Goal: Task Accomplishment & Management: Complete application form

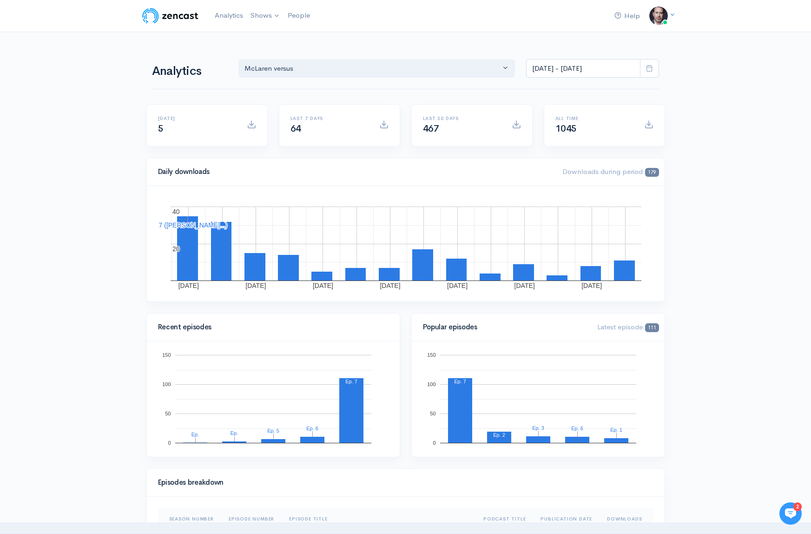
drag, startPoint x: 747, startPoint y: 95, endPoint x: 741, endPoint y: 94, distance: 5.6
click at [271, 34] on link "McLaren versus" at bounding box center [289, 38] width 85 height 16
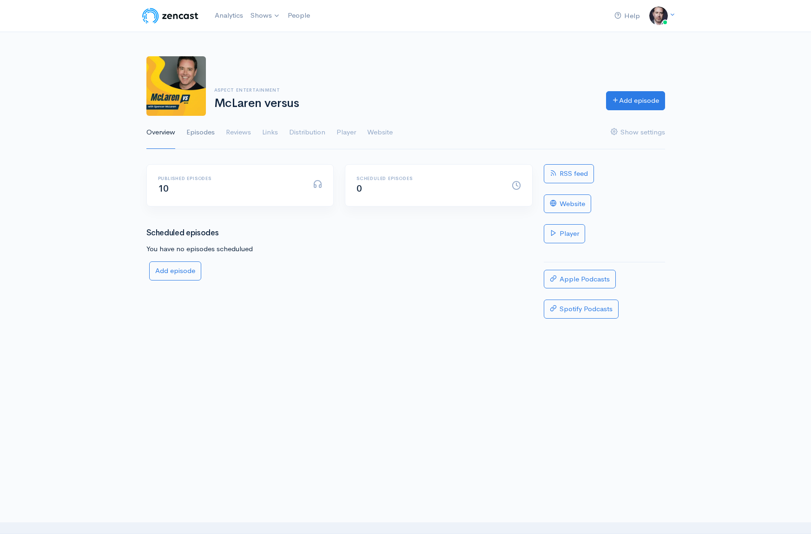
click at [207, 132] on link "Episodes" at bounding box center [200, 132] width 28 height 33
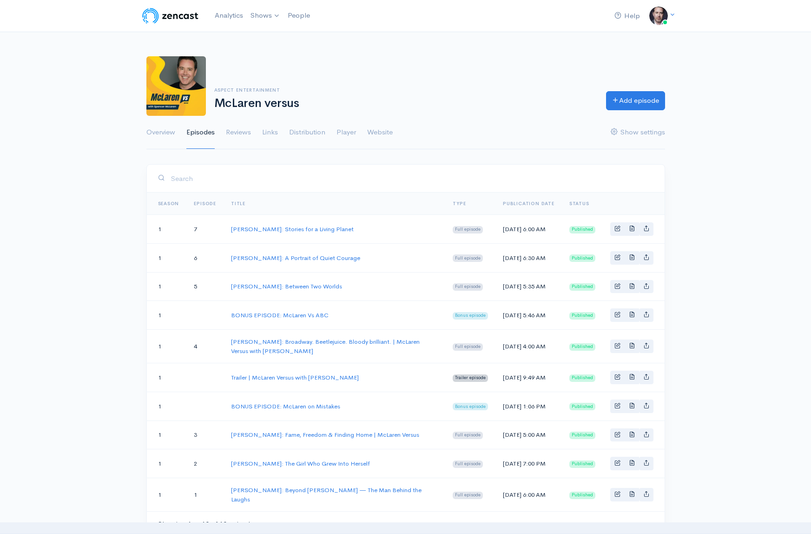
click at [285, 244] on td "[PERSON_NAME]: Stories for a Living Planet" at bounding box center [335, 229] width 222 height 29
click at [638, 100] on link "Add episode" at bounding box center [635, 99] width 59 height 19
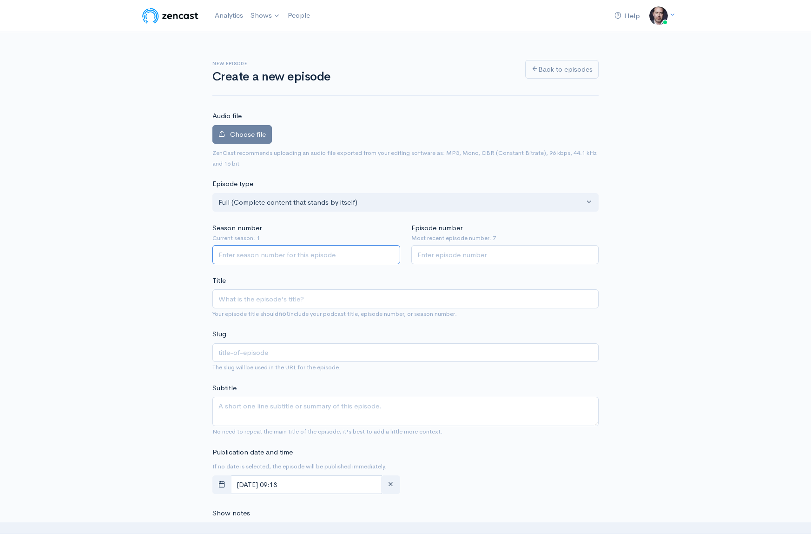
click at [277, 252] on input "Season number" at bounding box center [307, 254] width 188 height 19
type input "1"
click at [390, 252] on input "1" at bounding box center [307, 254] width 188 height 19
click at [589, 251] on input "1" at bounding box center [506, 254] width 188 height 19
click at [589, 251] on input "2" at bounding box center [506, 254] width 188 height 19
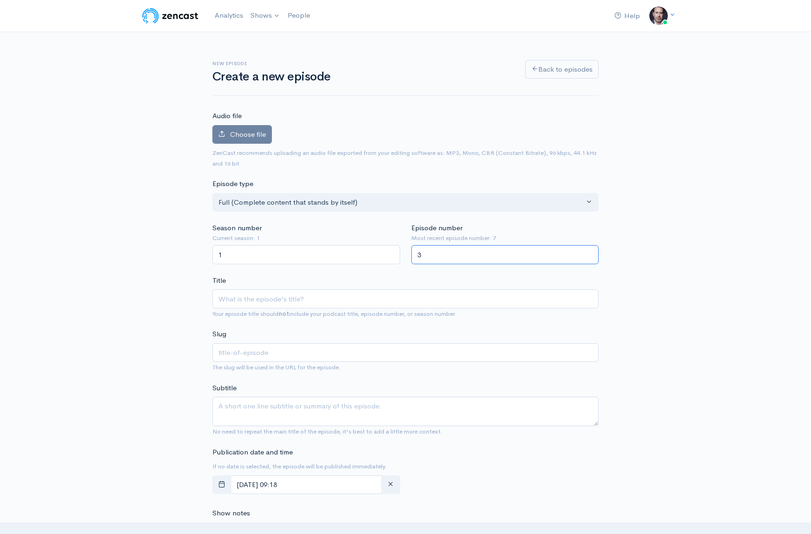
click at [589, 251] on input "3" at bounding box center [506, 254] width 188 height 19
click at [589, 251] on input "4" at bounding box center [506, 254] width 188 height 19
click at [589, 251] on input "5" at bounding box center [506, 254] width 188 height 19
click at [589, 251] on input "6" at bounding box center [506, 254] width 188 height 19
click at [589, 251] on input "7" at bounding box center [506, 254] width 188 height 19
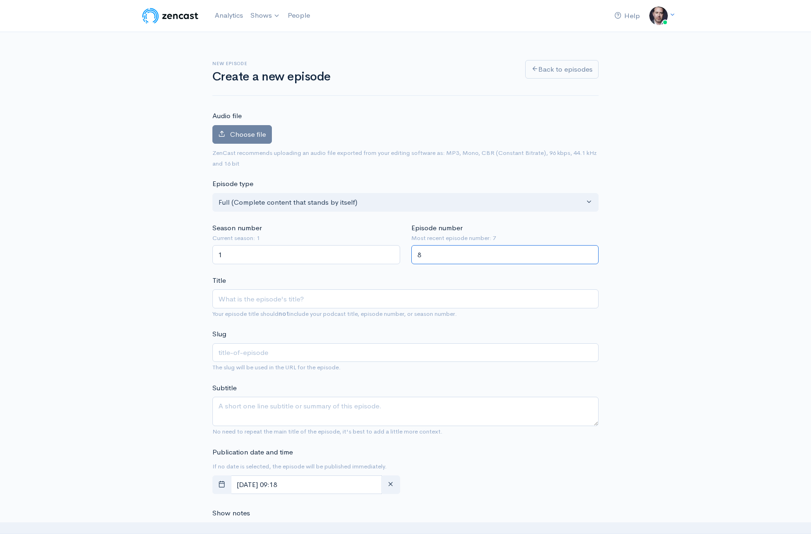
type input "8"
click at [589, 251] on input "8" at bounding box center [506, 254] width 188 height 19
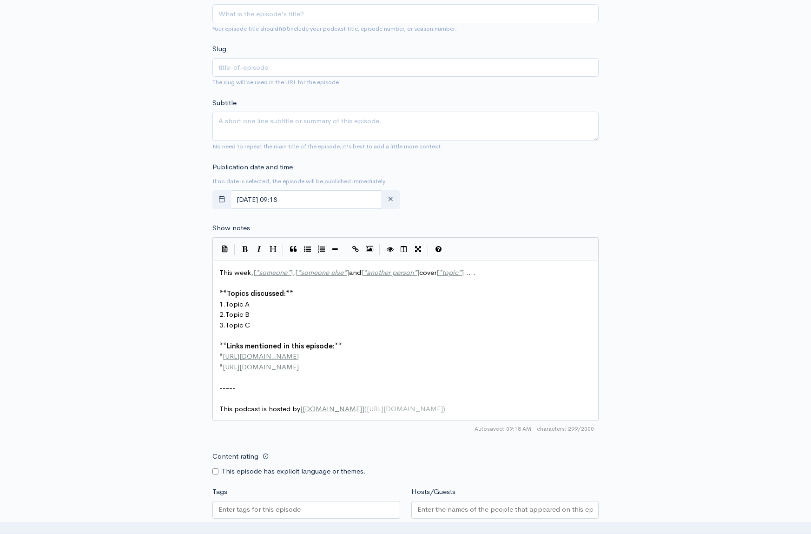
scroll to position [336, 0]
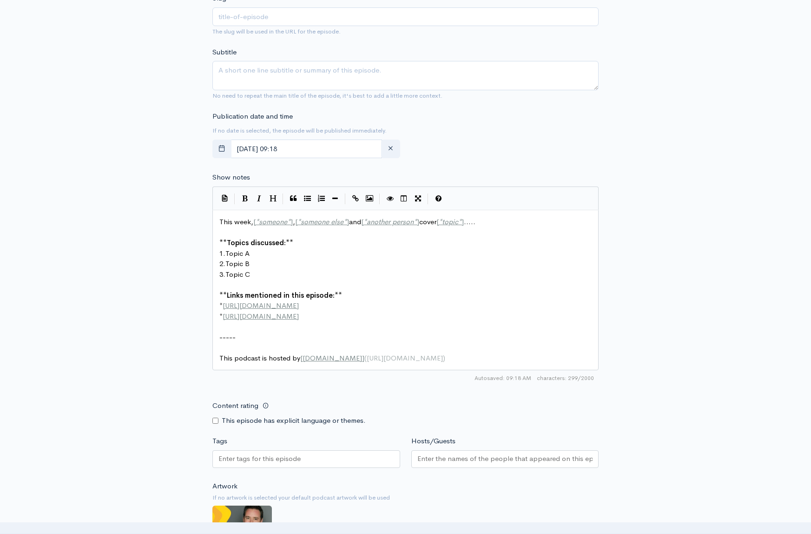
drag, startPoint x: 352, startPoint y: 293, endPoint x: 351, endPoint y: 309, distance: 15.9
click at [352, 293] on pre "** Links mentioned in this episode: **" at bounding box center [406, 295] width 376 height 11
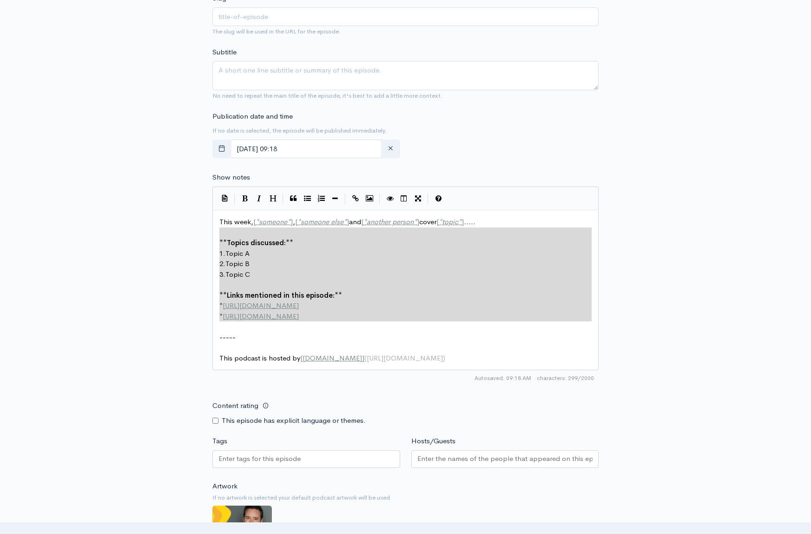
type textarea "This week, [*someone*], [*someone else*] and [*another person*] cover [*topic*]…"
drag, startPoint x: 341, startPoint y: 322, endPoint x: 202, endPoint y: 178, distance: 200.6
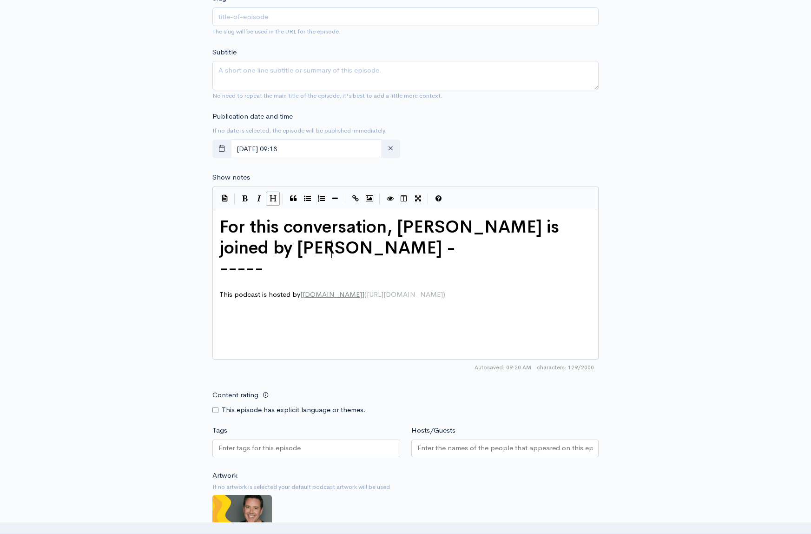
type textarea "-"
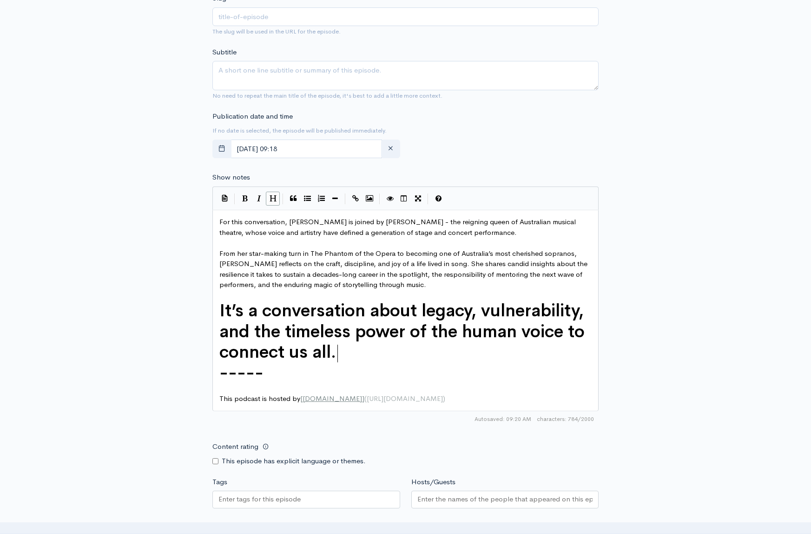
scroll to position [334, 0]
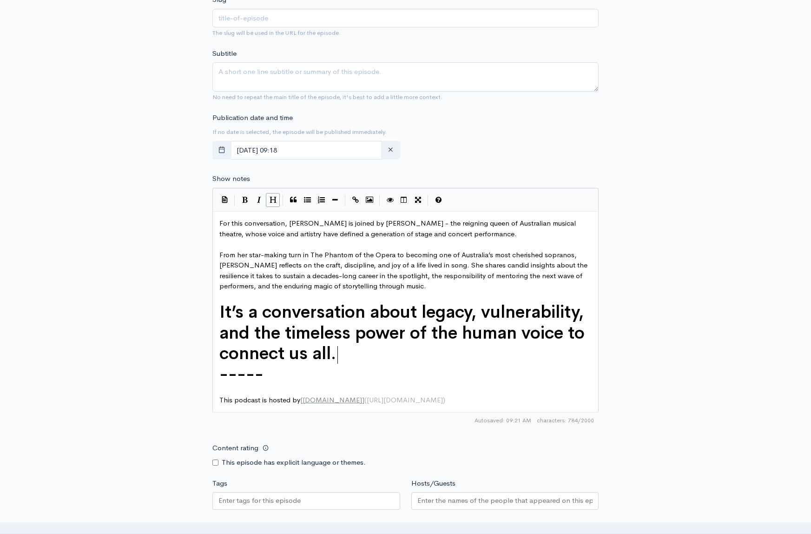
click at [425, 224] on span "For this conversation, Spencer is joined by Marina Prior - the reigning queen o…" at bounding box center [398, 229] width 359 height 20
type textarea "reigning"
click at [462, 232] on pre "For this conversation, Spencer is joined by Marina Prior - the queen of Austral…" at bounding box center [406, 228] width 376 height 21
type textarea "the responsibility of mentoring the next wave of performers,"
drag, startPoint x: 394, startPoint y: 276, endPoint x: 580, endPoint y: 280, distance: 186.0
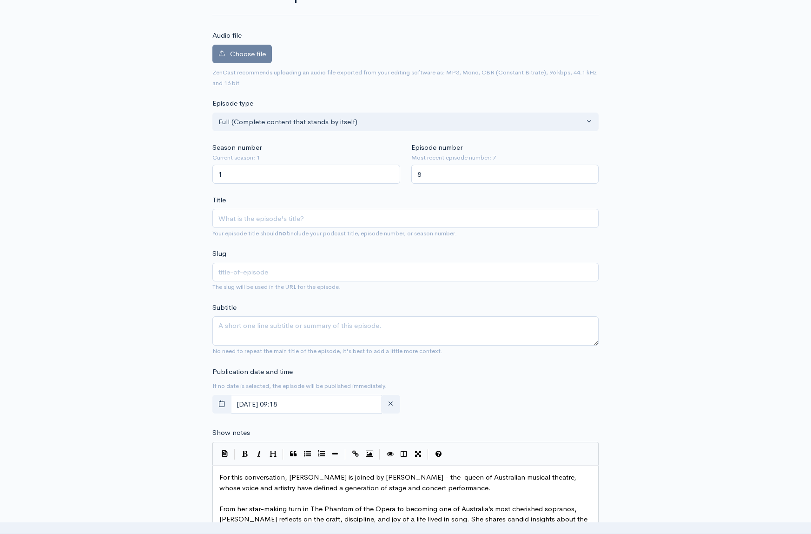
scroll to position [81, 0]
click at [245, 219] on input "Title" at bounding box center [406, 217] width 386 height 19
paste input "Marina Prior: Voice of a Generation From Phantom to the present—an extraordinar…"
type input "Marina Prior: Voice of a Generation From Phantom to the present—an extraordinar…"
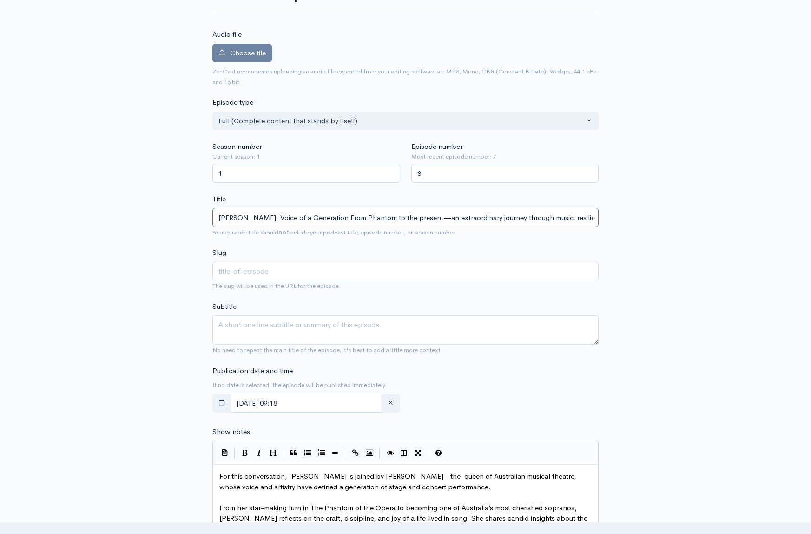
type input "marina-prior-voice-of-a-generation-from-phantom-to-the-presentan-extraordinary-…"
drag, startPoint x: 331, startPoint y: 218, endPoint x: 619, endPoint y: 226, distance: 288.4
click at [619, 226] on div "New episode Create a new episode Back to episodes Audio file Choose file 0 ZenC…" at bounding box center [406, 464] width 530 height 1026
type input "Marina Prior: Voice of a Generation"
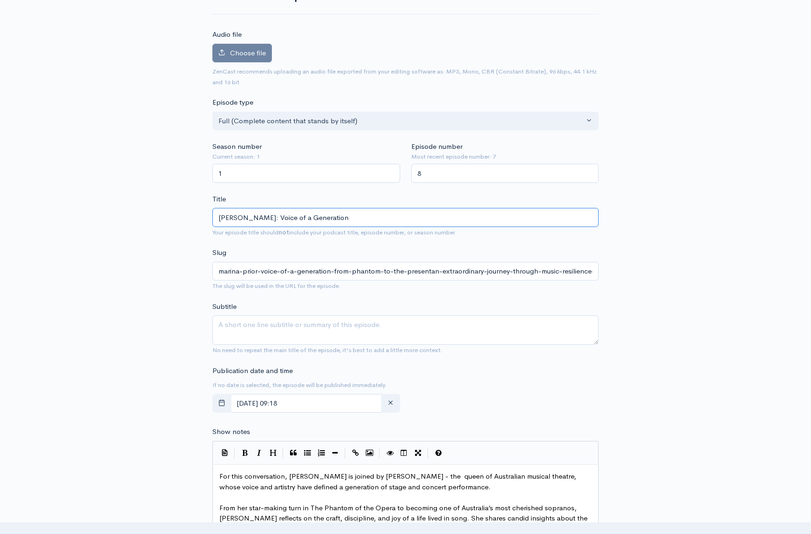
type input "marina-prior-voice-of-a-generation"
type input "Marina Prior: Voice of a Generation | M"
type input "marina-prior-voice-of-a-generation-m"
type input "Marina Prior: Voice of a Generation | Mc"
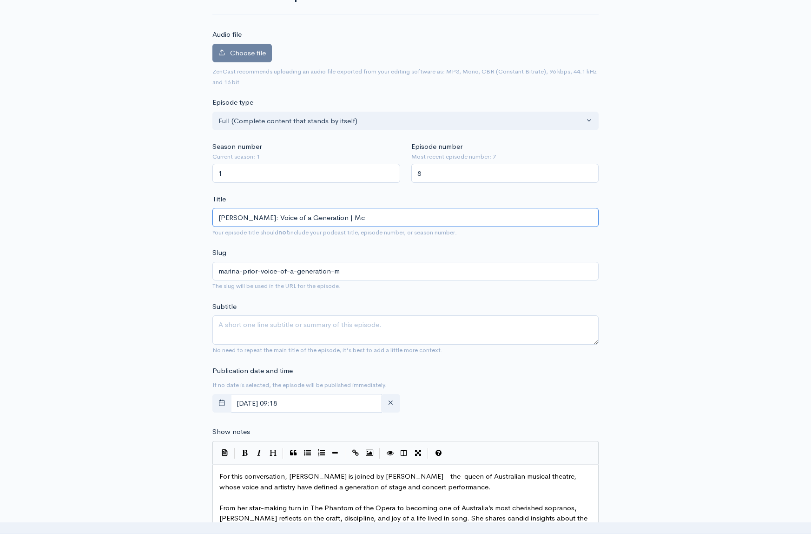
type input "marina-prior-voice-of-a-generation-mc"
type input "Marina Prior: Voice of a Generation | McLa"
type input "marina-prior-voice-of-a-generation-mcla"
type input "Marina Prior: Voice of a Generation | McLaer"
type input "marina-prior-voice-of-a-generation-mclaer"
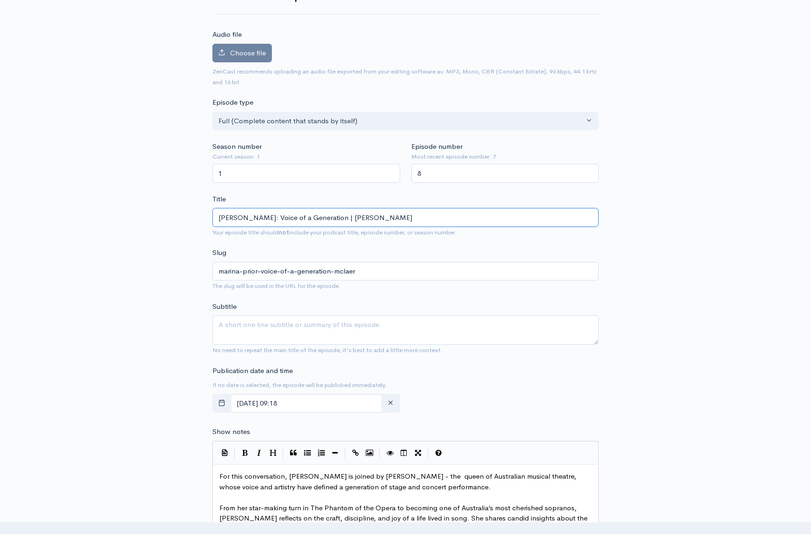
type input "Marina Prior: Voice of a Generation | McLaern"
type input "marina-prior-voice-of-a-generation-mclaern"
type input "Marina Prior: Voice of a Generation | McLaern V"
type input "marina-prior-voice-of-a-generation-mclaern-v"
type input "Marina Prior: Voice of a Generation | McLaern Ve"
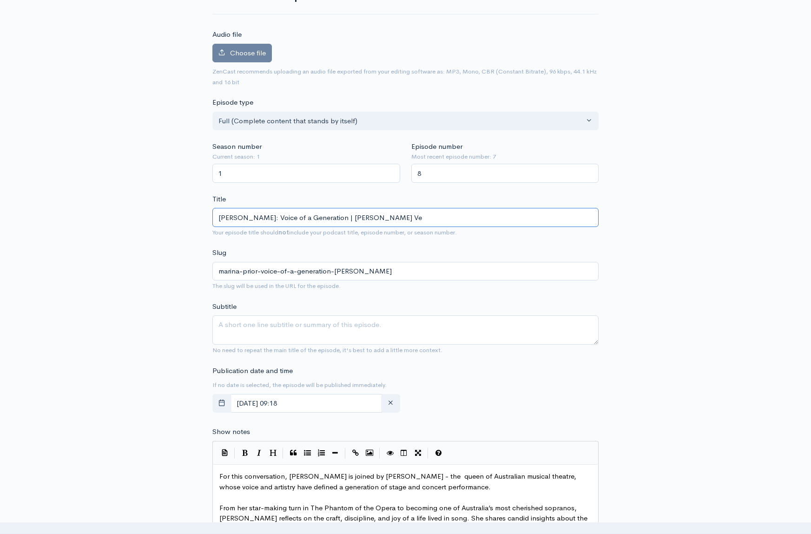
type input "marina-prior-voice-of-a-generation-mclaern-ve"
type input "Marina Prior: Voice of a Generation | McLaern Ver"
type input "marina-prior-voice-of-a-generation-mclaern-ver"
type input "Marina Prior: Voice of a Generation | McLaern Vers"
type input "marina-prior-voice-of-a-generation-mclaern-vers"
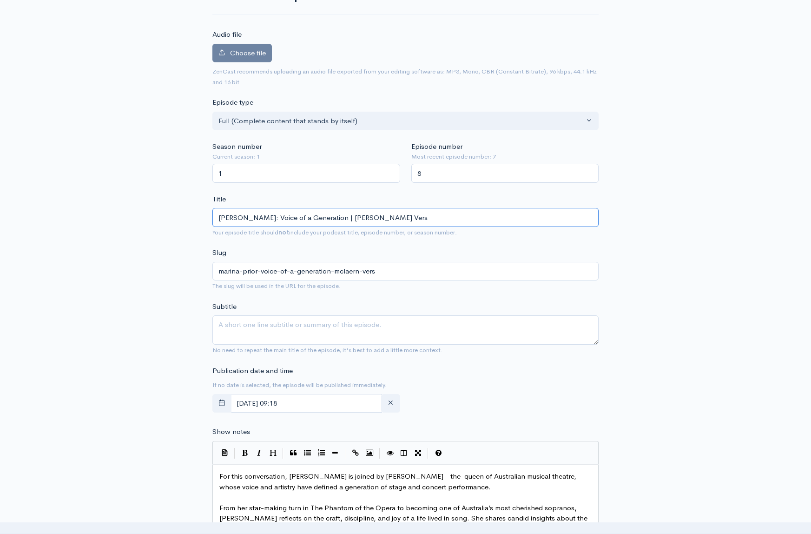
type input "Marina Prior: Voice of a Generation | McLaern Versu"
type input "marina-prior-voice-of-a-generation-mclaern-versu"
type input "Marina Prior: Voice of a Generation | McLaern Versus"
type input "marina-prior-voice-of-a-generation-mclaern-versus"
click at [359, 219] on input "Marina Prior: Voice of a Generation | McLaern Versus" at bounding box center [406, 217] width 386 height 19
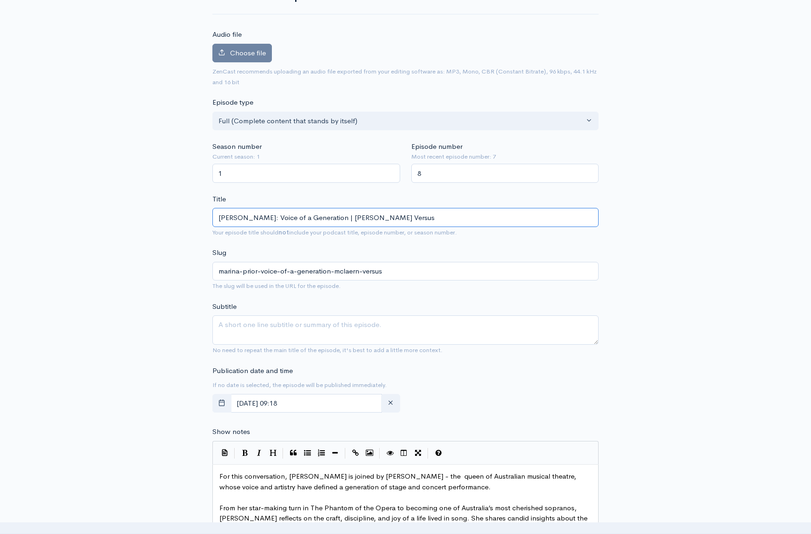
type input "Marina Prior: Voice of a Generation | McLaen Versus"
type input "marina-prior-voice-of-a-generation-mclaen-versus"
type input "Marina Prior: Voice of a Generation | McLan Versus"
type input "marina-prior-voice-of-a-generation-mclan-versus"
type input "Marina Prior: Voice of a Generation | McLarn Versus"
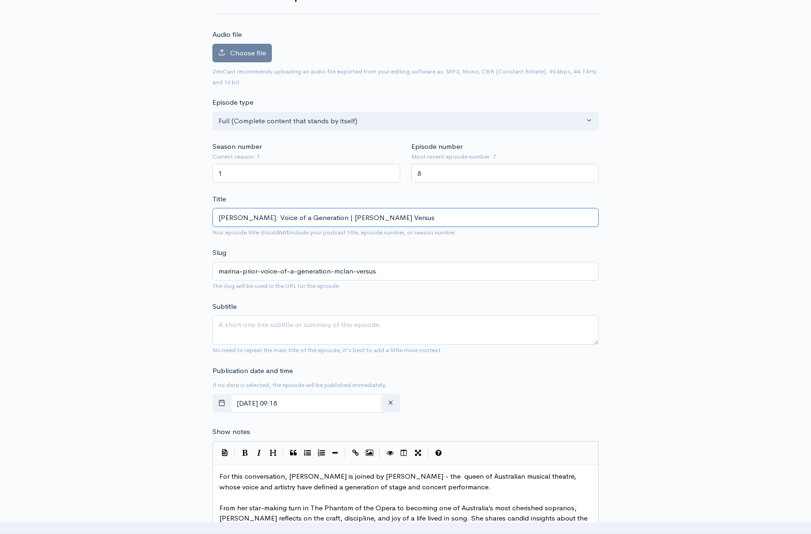
type input "marina-prior-voice-of-a-generation-mclarn-versus"
type input "Marina Prior: Voice of a Generation | McLaren Versus"
type input "marina-prior-voice-of-a-generation-mclaren-versus"
drag, startPoint x: 392, startPoint y: 217, endPoint x: 332, endPoint y: 219, distance: 61.0
click at [332, 219] on input "Marina Prior: Voice of a Generation | McLaren Versus" at bounding box center [406, 217] width 386 height 19
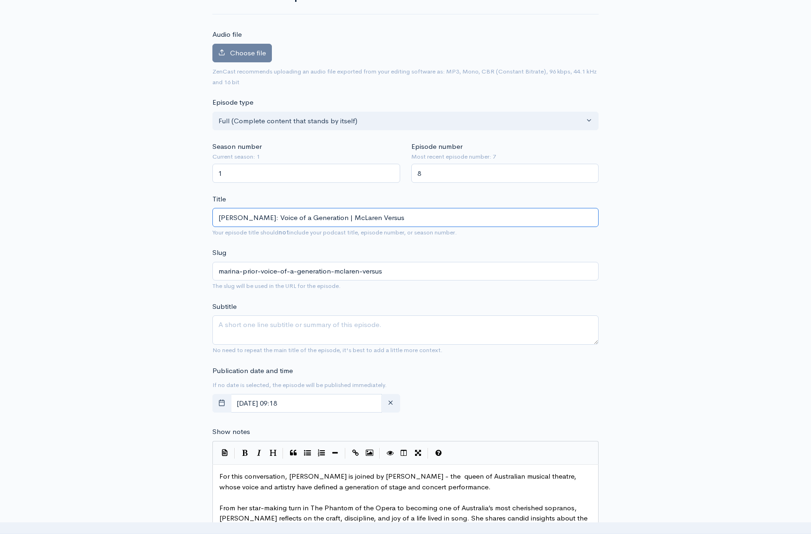
type input "Marina Prior: Voice of a Generation"
type input "marina-prior-voice-of-a-generation"
type input "Marina Prior: Voice of a Generation | M"
type input "marina-prior-voice-of-a-generation-m"
type input "Marina Prior: Voice of a Generation | Mc"
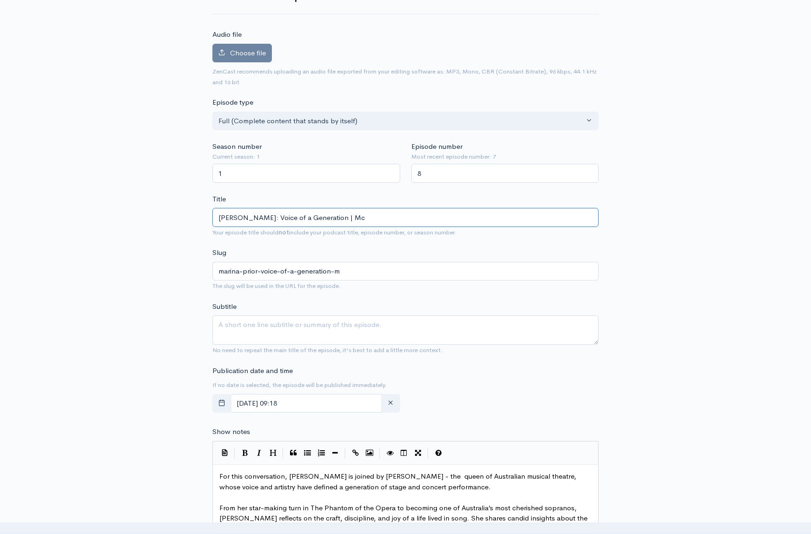
type input "marina-prior-voice-of-a-generation-mc"
type input "Marina Prior: Voice of a Generation | McL"
type input "marina-prior-voice-of-a-generation-mcl"
type input "Marina Prior: Voice of a Generation | McLa"
type input "marina-prior-voice-of-a-generation-mcla"
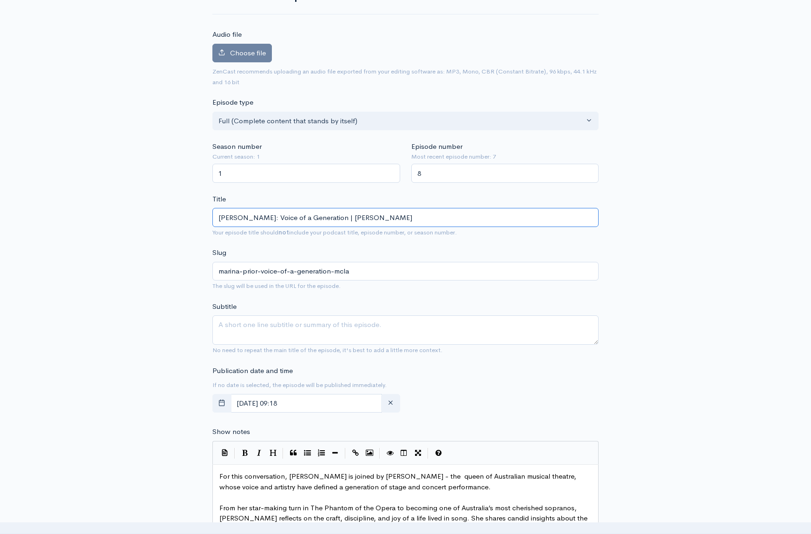
type input "Marina Prior: Voice of a Generation | McLare"
type input "marina-prior-voice-of-a-generation-mclare"
type input "Marina Prior: Voice of a Generation | McLareb"
type input "marina-prior-voice-of-a-generation-mclareb"
type input "Marina Prior: Voice of a Generation | McLare"
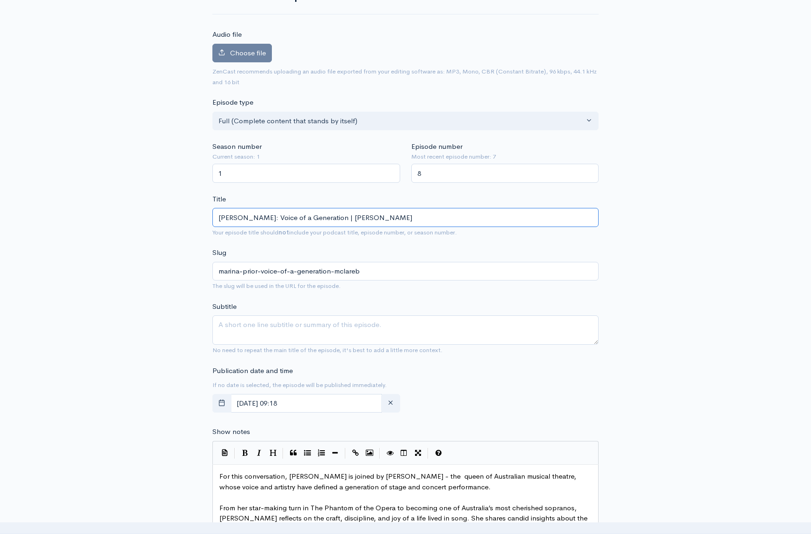
type input "marina-prior-voice-of-a-generation-mclare"
type input "Marina Prior: Voice of a Generation | McLaren"
type input "marina-prior-voice-of-a-generation-mclaren"
type input "Marina Prior: Voice of a Generation | McLaren V"
type input "marina-prior-voice-of-a-generation-mclaren-v"
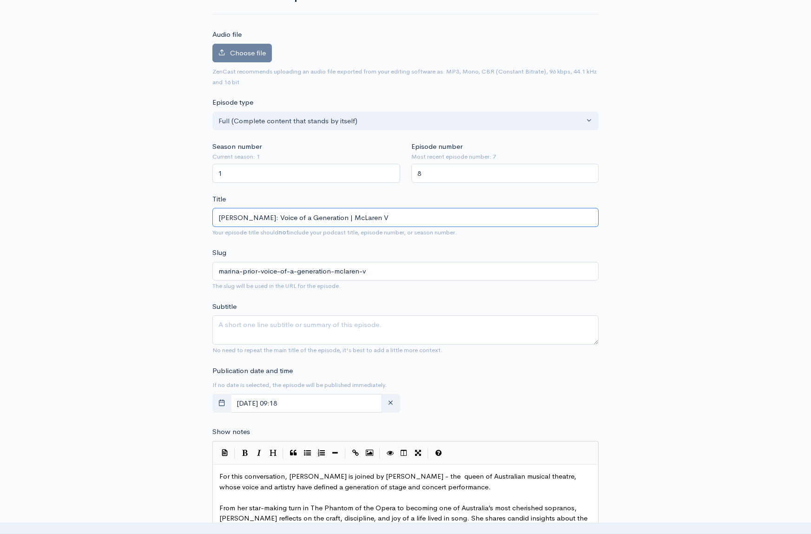
type input "Marina Prior: Voice of a Generation | McLaren Ve"
type input "marina-prior-voice-of-a-generation-mclaren-ve"
type input "Marina Prior: Voice of a Generation | McLaren Ver"
type input "marina-prior-voice-of-a-generation-mclaren-ver"
type input "Marina Prior: Voice of a Generation | McLaren Vers"
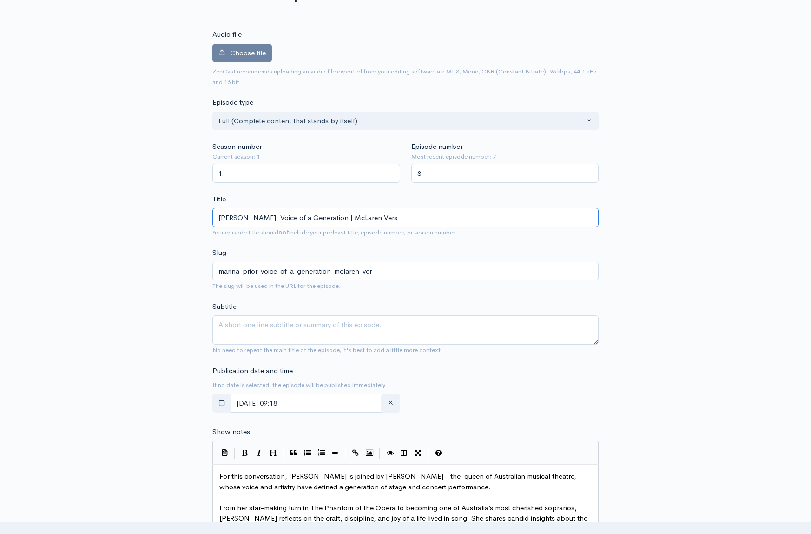
type input "marina-prior-voice-of-a-generation-mclaren-vers"
type input "Marina Prior: Voice of a Generation | McLaren Versu"
type input "marina-prior-voice-of-a-generation-mclaren-versu"
type input "Marina Prior: Voice of a Generation | McLaren Versus"
type input "marina-prior-voice-of-a-generation-mclaren-versus"
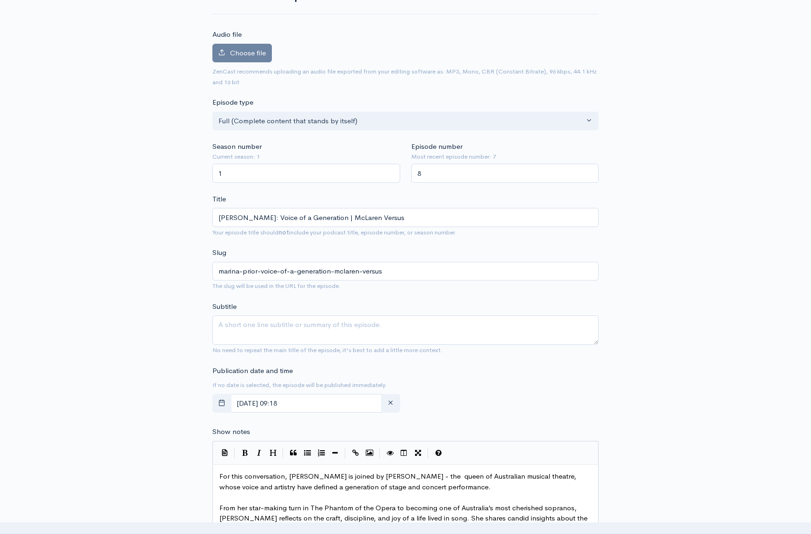
click at [592, 246] on form "Audio file Choose file 0 ZenCast recommends uploading an audio file exported fr…" at bounding box center [406, 497] width 386 height 936
click at [265, 327] on textarea "Subtitle" at bounding box center [406, 329] width 386 height 29
paste textarea "The artistry, resilience, and legacy of Australia’s first lady of song"
type textarea "The artistry, resilience, and legacy of Australia’s first lady of song"
click at [426, 477] on span "For this conversation, Spencer is joined by Marina Prior - the queen of Austral…" at bounding box center [398, 482] width 359 height 20
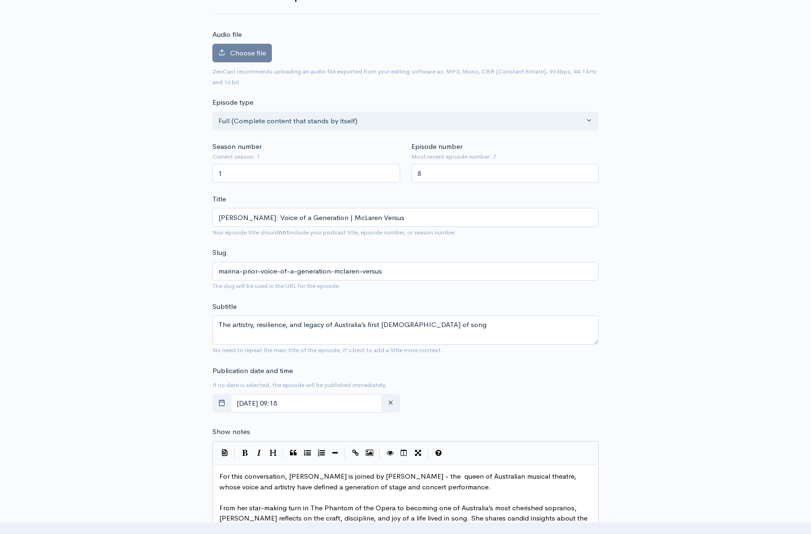
scroll to position [4, 0]
type textarea "first lady"
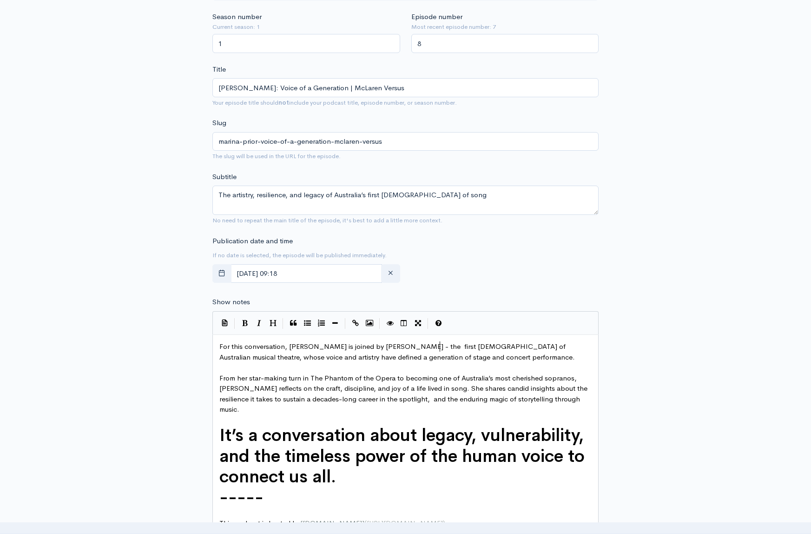
scroll to position [213, 0]
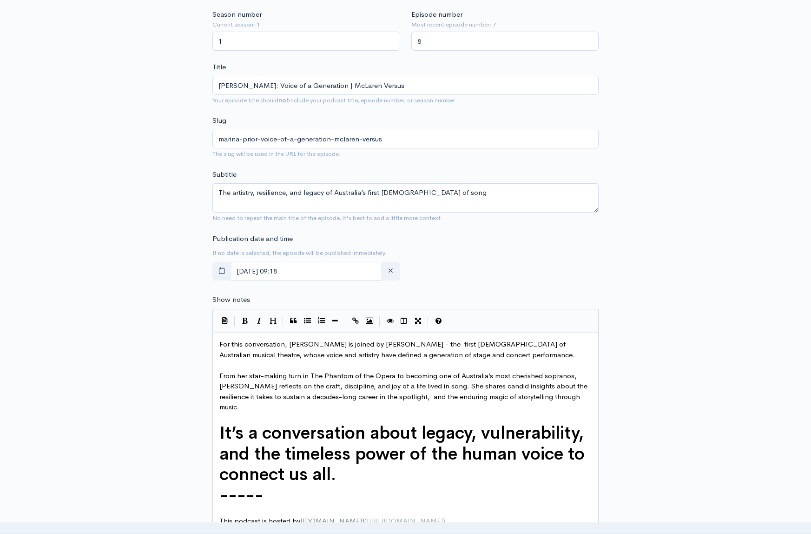
click at [560, 376] on span "From her star-making turn in The Phantom of the Opera to becoming one of Austra…" at bounding box center [404, 391] width 370 height 40
type textarea "stage performewrsa"
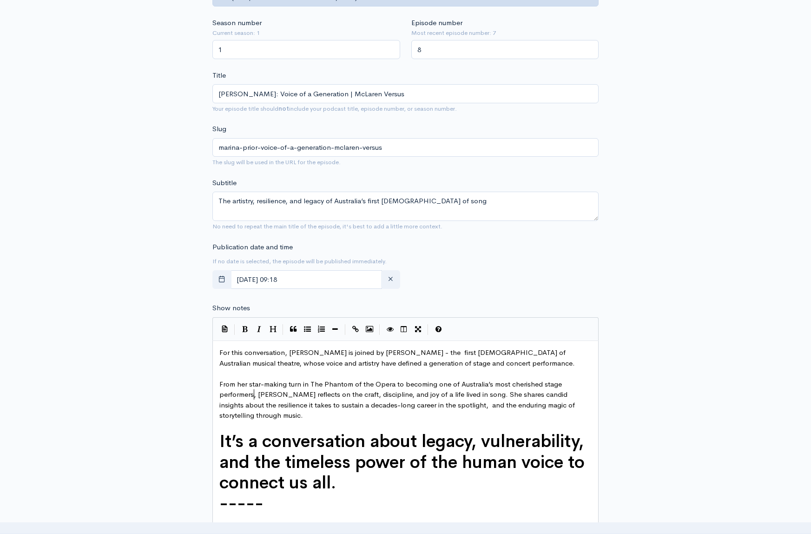
type textarea "rs"
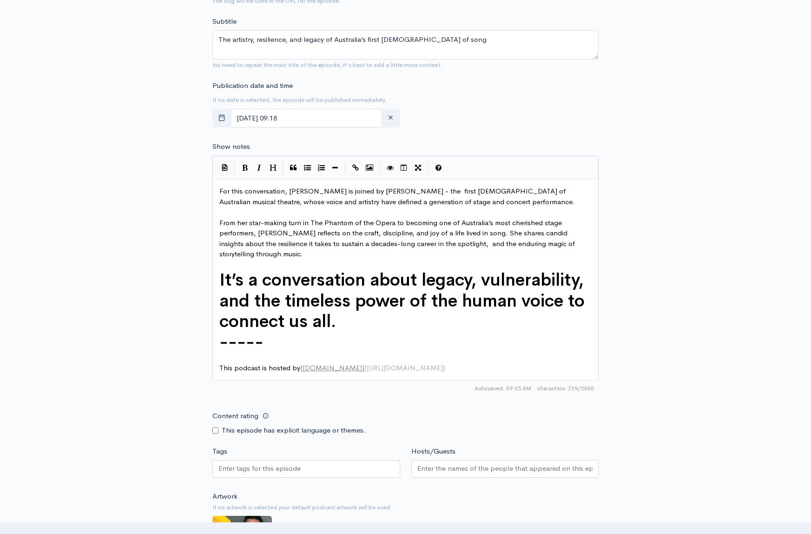
scroll to position [382, 0]
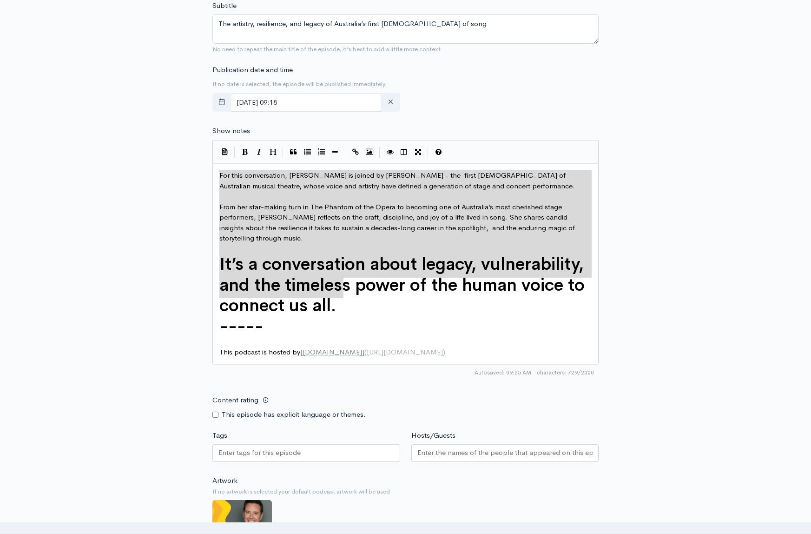
type textarea "For this conversation, Spencer is joined by Marina Prior - the first lady of Au…"
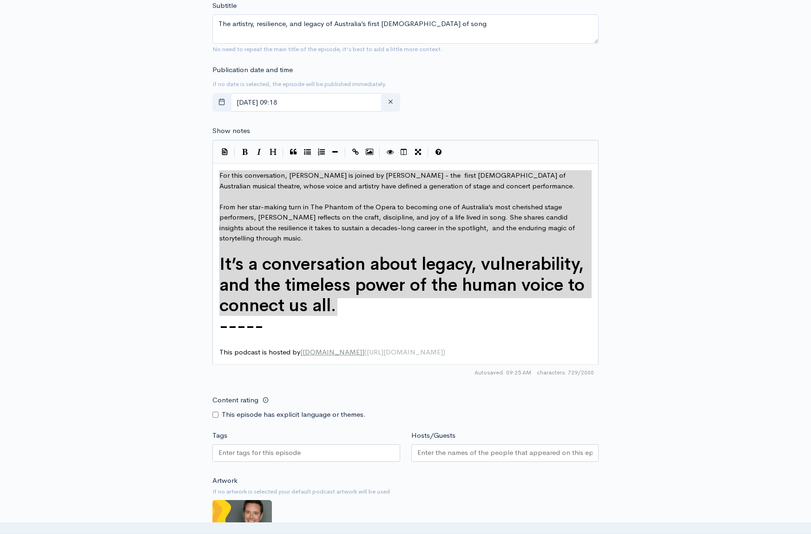
drag, startPoint x: 220, startPoint y: 176, endPoint x: 357, endPoint y: 312, distance: 192.7
paste textarea
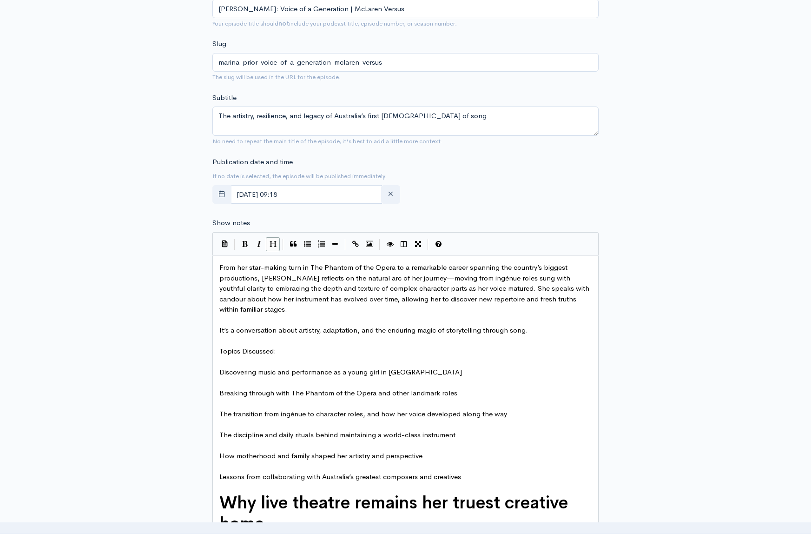
click at [363, 279] on span "From her star-making turn in The Phantom of the Opera to a remarkable career sp…" at bounding box center [405, 288] width 372 height 51
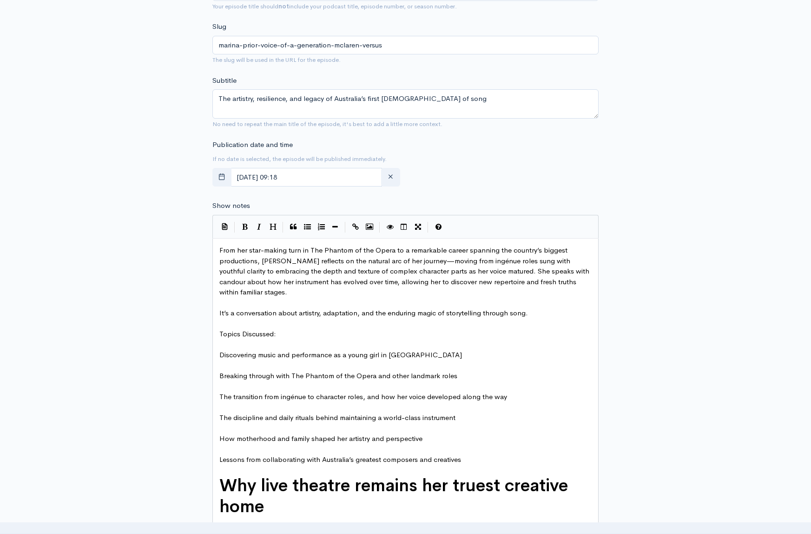
scroll to position [308, 0]
click at [398, 299] on pre "​" at bounding box center [406, 302] width 376 height 11
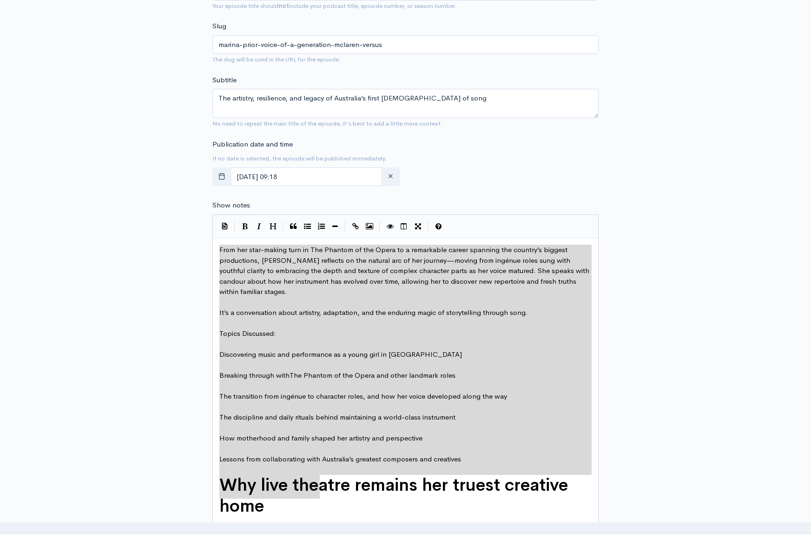
type textarea "From her star-making turn in The Phantom of the Opera to a remarkable career sp…"
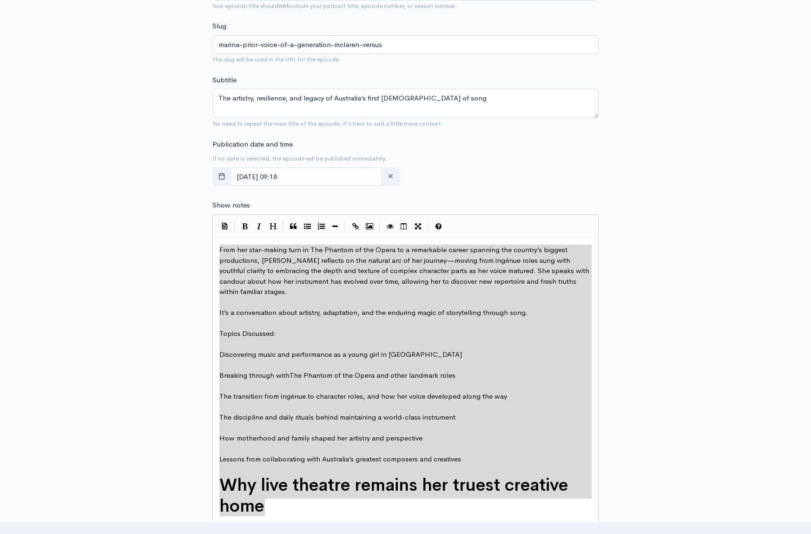
drag, startPoint x: 222, startPoint y: 251, endPoint x: 326, endPoint y: 511, distance: 280.3
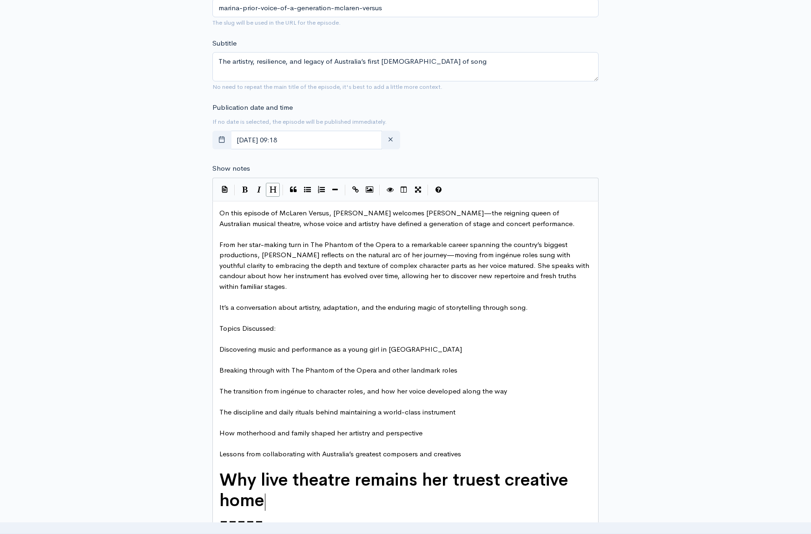
scroll to position [333, 0]
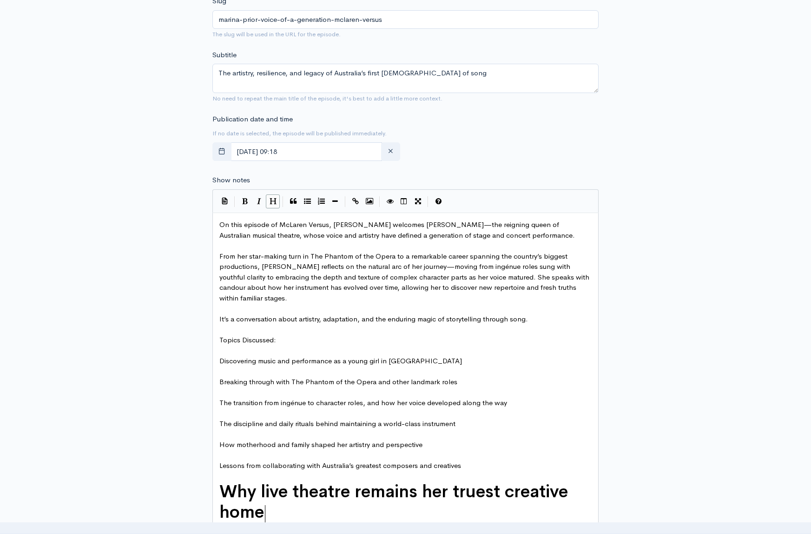
click at [465, 225] on span "On this episode of McLaren Versus, Spencer welcomes Marina Prior—the reigning q…" at bounding box center [397, 230] width 356 height 20
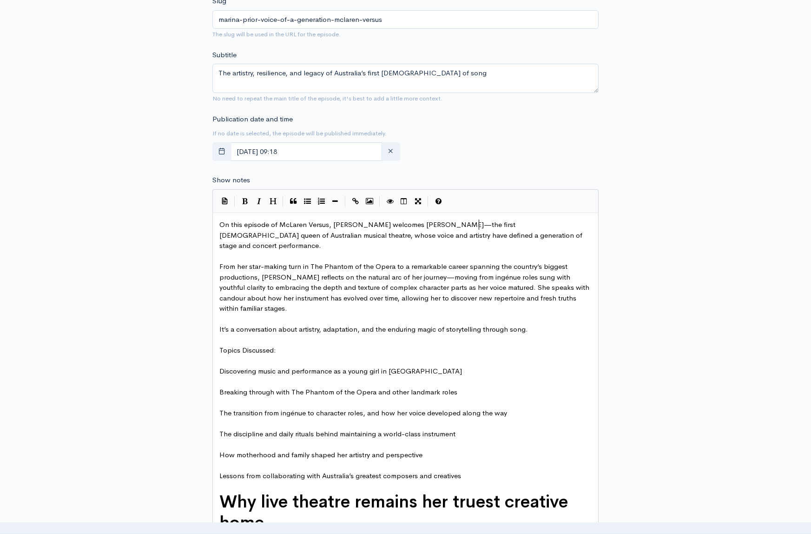
scroll to position [4, 27]
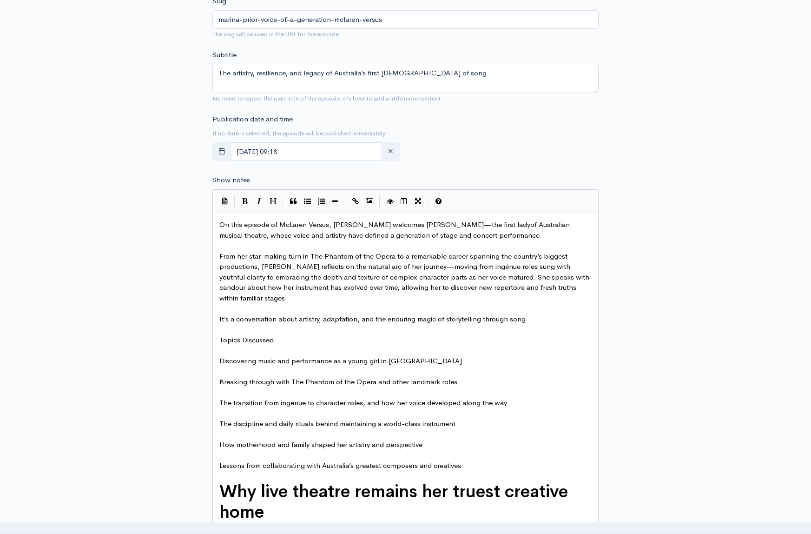
type textarea "first lady"
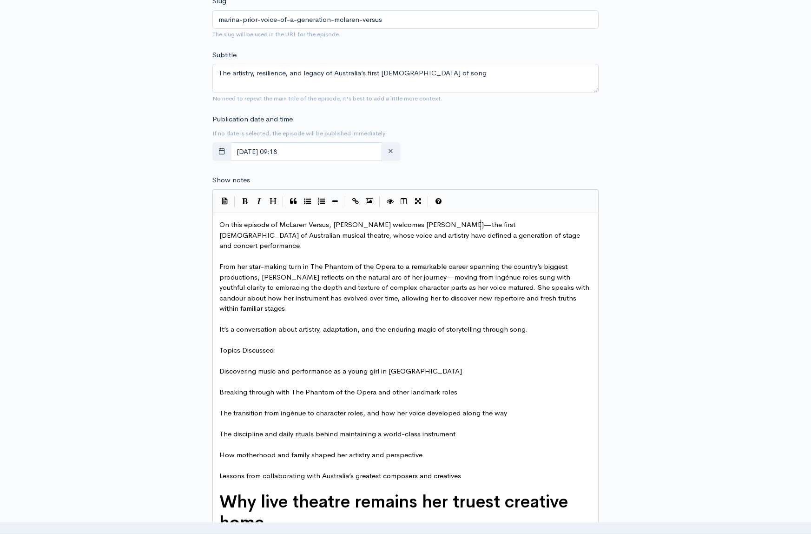
scroll to position [4, 28]
drag, startPoint x: 420, startPoint y: 277, endPoint x: 447, endPoint y: 278, distance: 26.5
type textarea "her voice"
type textarea "career"
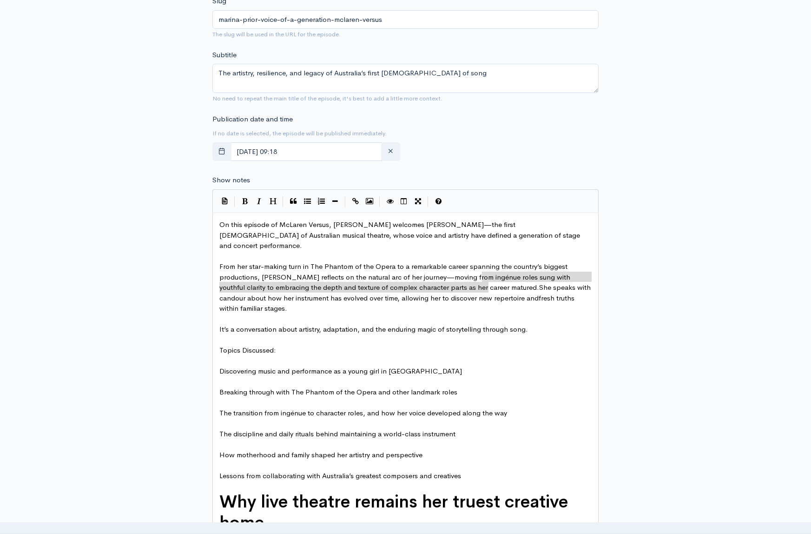
type textarea "She speaks with candour about how her instrument has evolved over time, allowin…"
drag, startPoint x: 484, startPoint y: 277, endPoint x: 487, endPoint y: 293, distance: 16.7
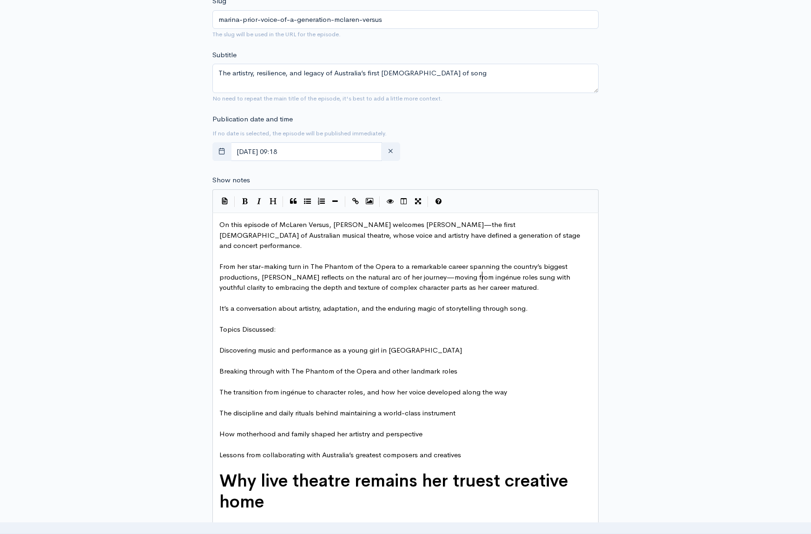
click at [533, 303] on pre "It’s a conversation about artistry, adaptation, and the enduring magic of story…" at bounding box center [406, 308] width 376 height 11
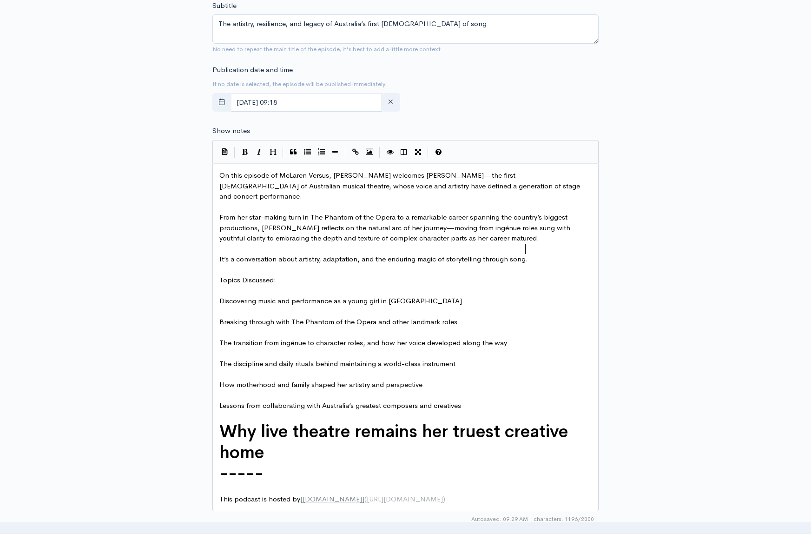
scroll to position [388, 0]
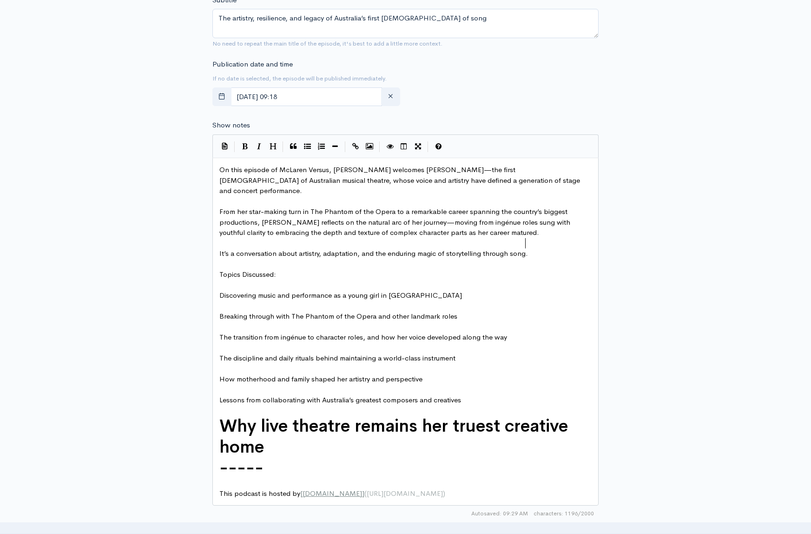
click at [481, 311] on pre "Breaking through with The Phantom of the Opera and other landmark roles" at bounding box center [406, 316] width 376 height 11
click at [537, 332] on pre "The transition from ingénue to character roles, and how her voice developed alo…" at bounding box center [406, 337] width 376 height 11
type textarea "and how her voice developed along the way"
drag, startPoint x: 499, startPoint y: 328, endPoint x: 363, endPoint y: 332, distance: 135.9
type textarea ", and how her voice developed along the way"
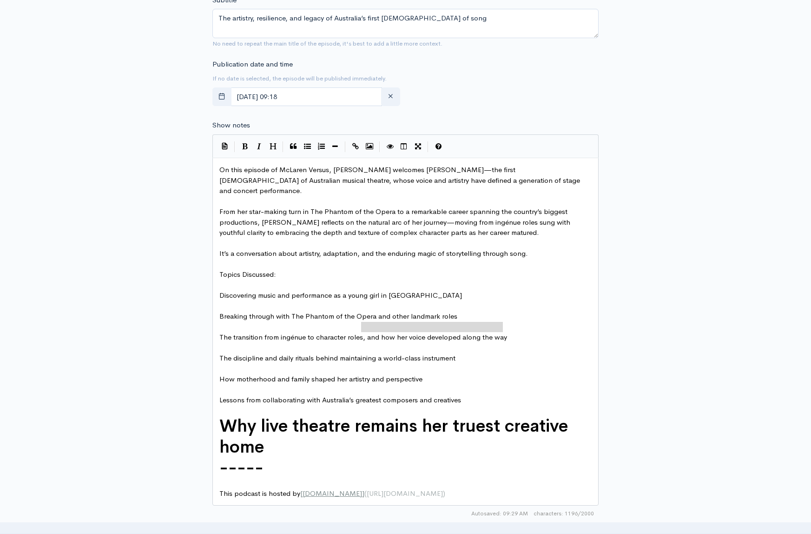
drag, startPoint x: 363, startPoint y: 328, endPoint x: 504, endPoint y: 329, distance: 140.9
click at [472, 353] on pre "The discipline and daily rituals behind maintaining a world-class instrument" at bounding box center [406, 358] width 376 height 11
click at [438, 374] on pre "How motherhood and family shaped her artistry and perspective" at bounding box center [406, 379] width 376 height 11
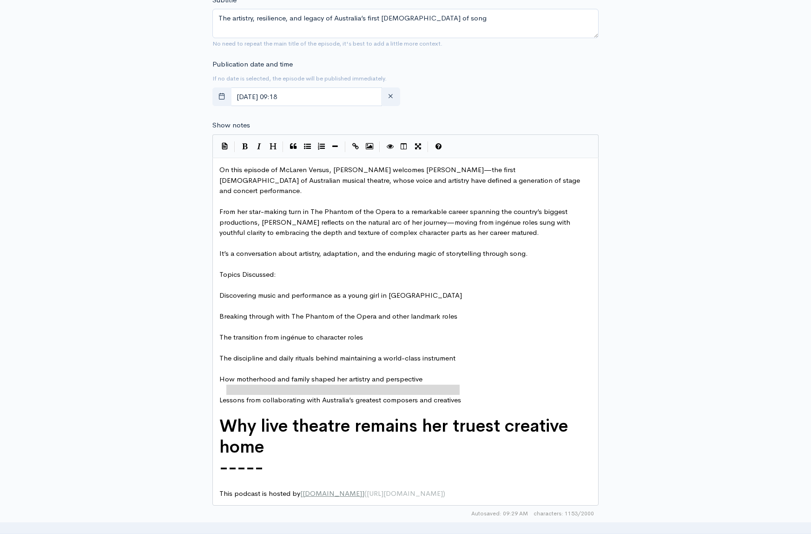
type textarea "Lessons from collaborating with Australia’s greatest composers and creatives"
drag, startPoint x: 455, startPoint y: 391, endPoint x: 214, endPoint y: 392, distance: 241.3
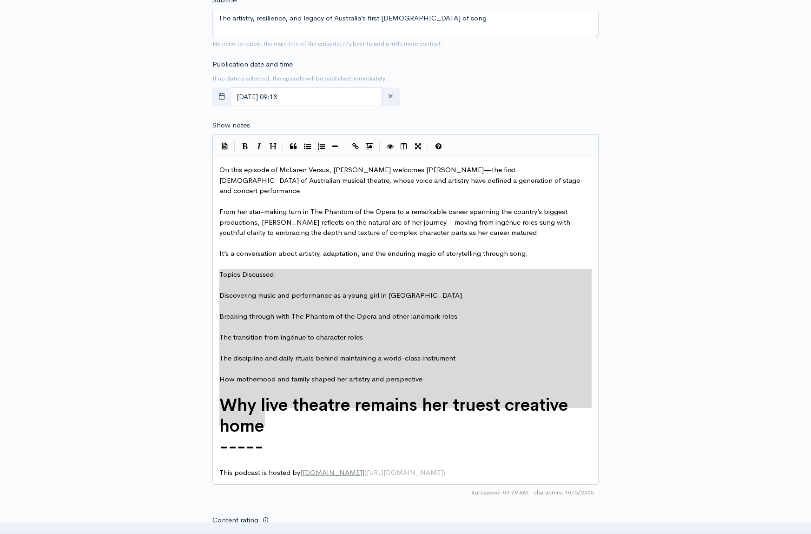
drag, startPoint x: 264, startPoint y: 415, endPoint x: 213, endPoint y: 279, distance: 145.5
click at [308, 145] on icon "Generic List" at bounding box center [307, 146] width 7 height 7
type textarea "* Discovering music and performance as a young girl in Melbourne * * Breaking t…"
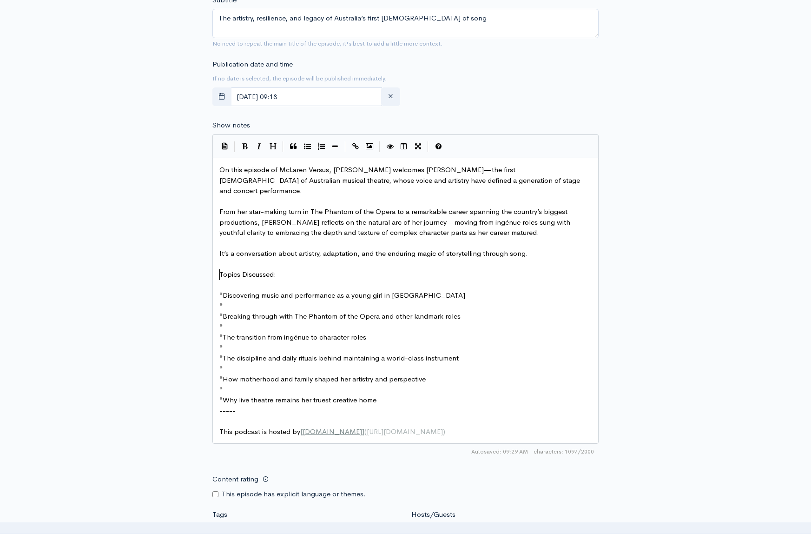
click at [238, 301] on pre "*" at bounding box center [406, 306] width 376 height 11
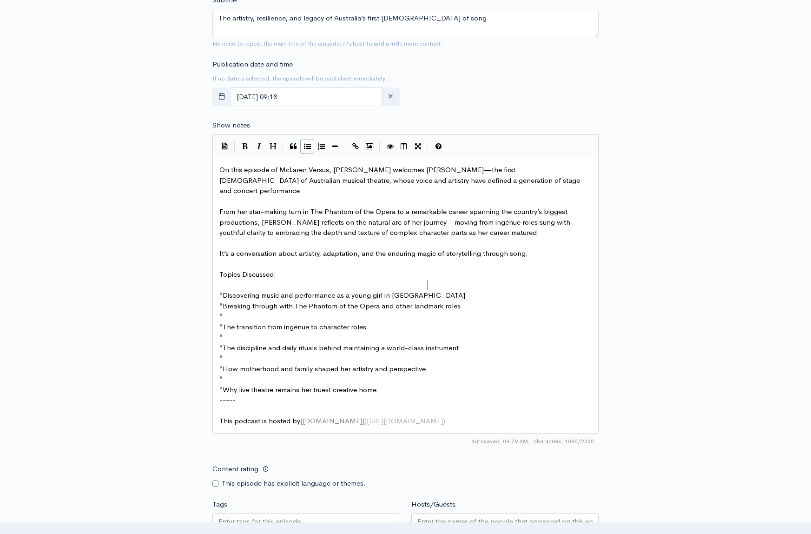
click at [236, 311] on pre "*" at bounding box center [406, 316] width 376 height 11
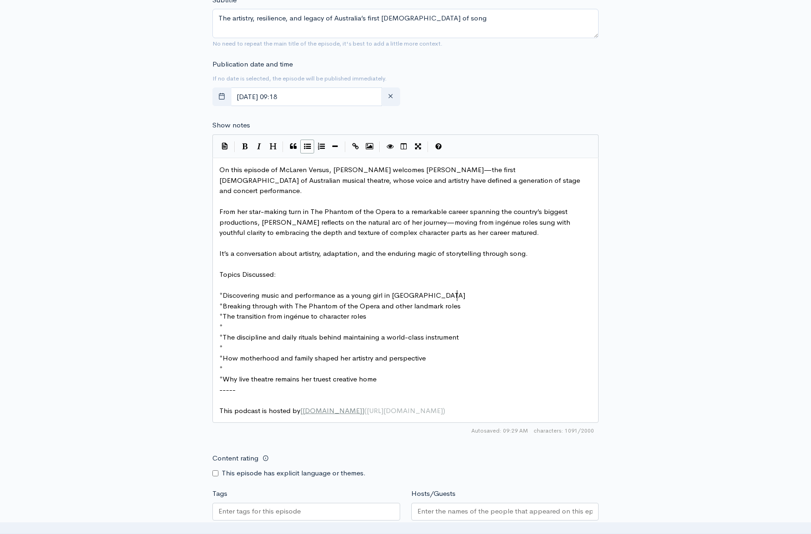
click at [239, 322] on pre "*" at bounding box center [406, 327] width 376 height 11
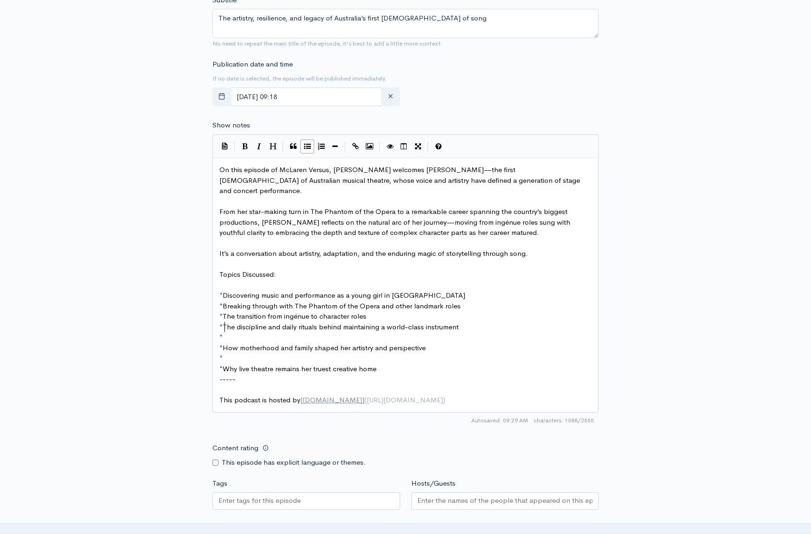
click at [239, 332] on pre "*" at bounding box center [406, 337] width 376 height 11
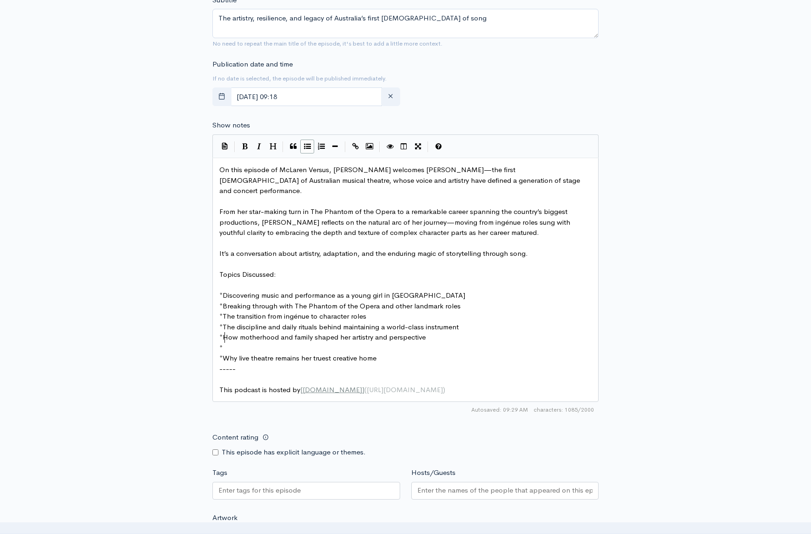
click at [242, 343] on pre "*" at bounding box center [406, 348] width 376 height 11
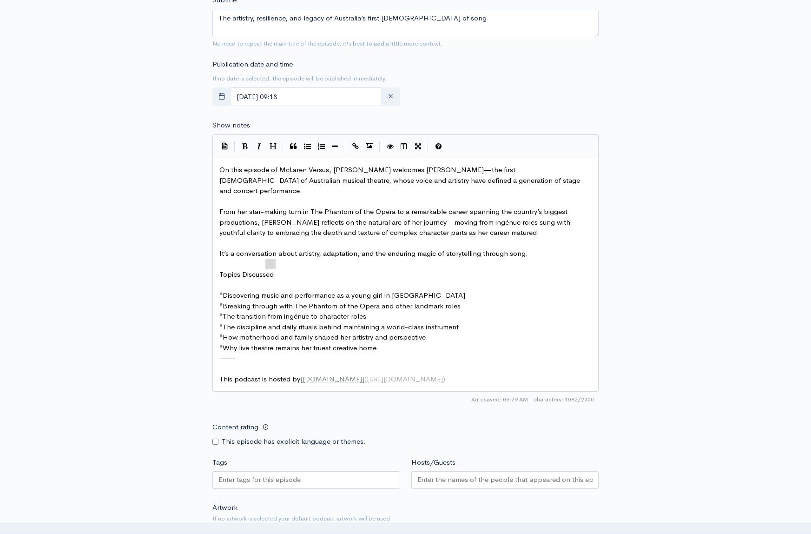
type textarea "pics Discussed:"
drag, startPoint x: 272, startPoint y: 264, endPoint x: 225, endPoint y: 264, distance: 47.4
click at [225, 280] on pre "​" at bounding box center [406, 285] width 376 height 11
type textarea "="
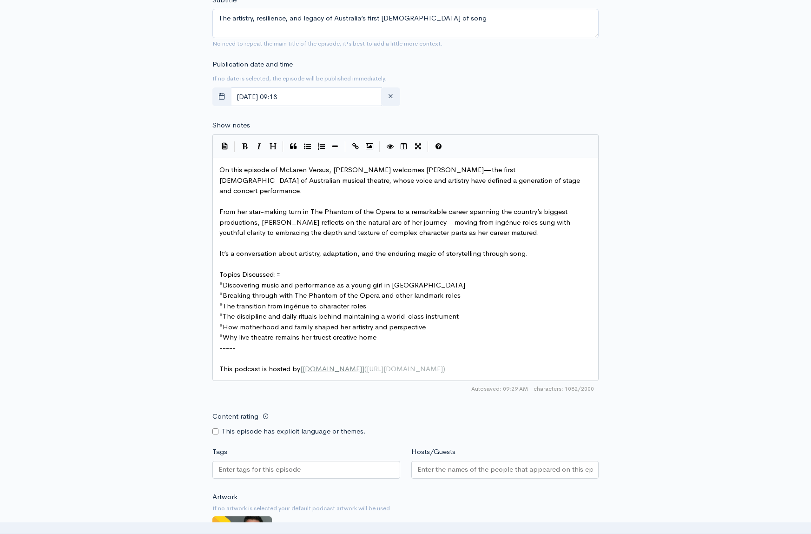
scroll to position [4, 5]
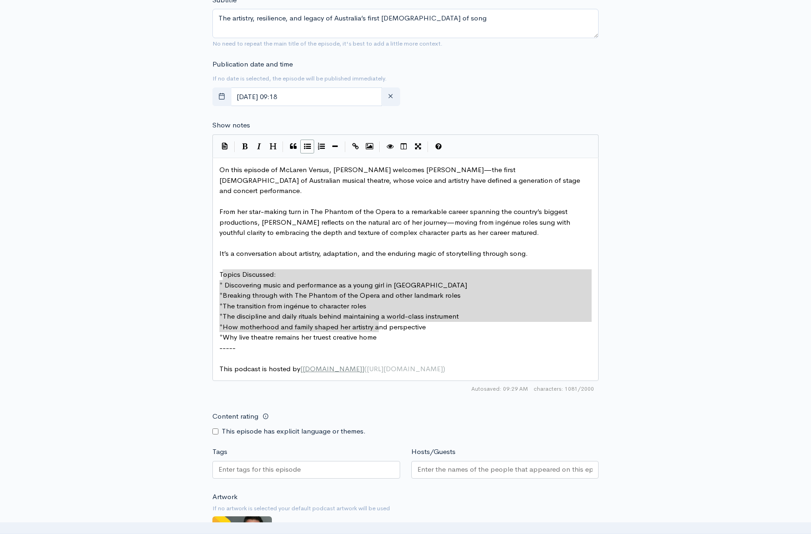
drag, startPoint x: 373, startPoint y: 327, endPoint x: 222, endPoint y: 277, distance: 158.8
click at [319, 144] on icon "Numbered List" at bounding box center [321, 146] width 7 height 7
type textarea "2. Breaking through with The Phantom of the Opera and other landmark roles 3. T…"
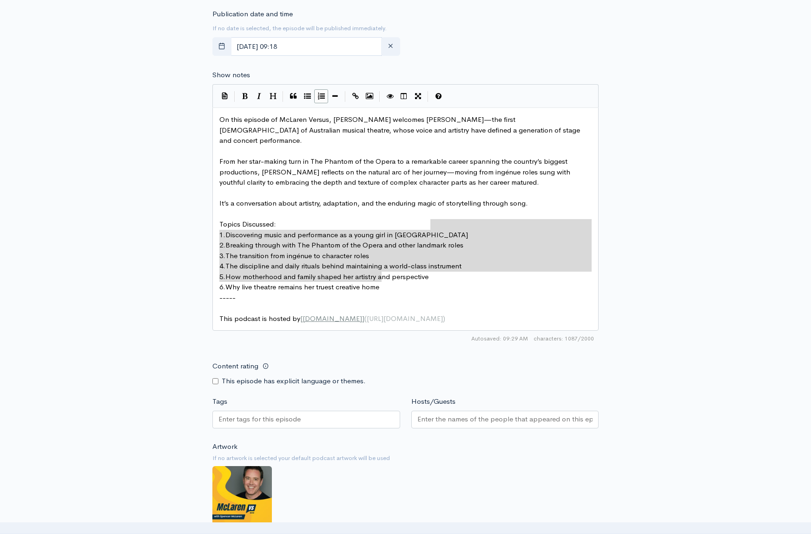
scroll to position [446, 0]
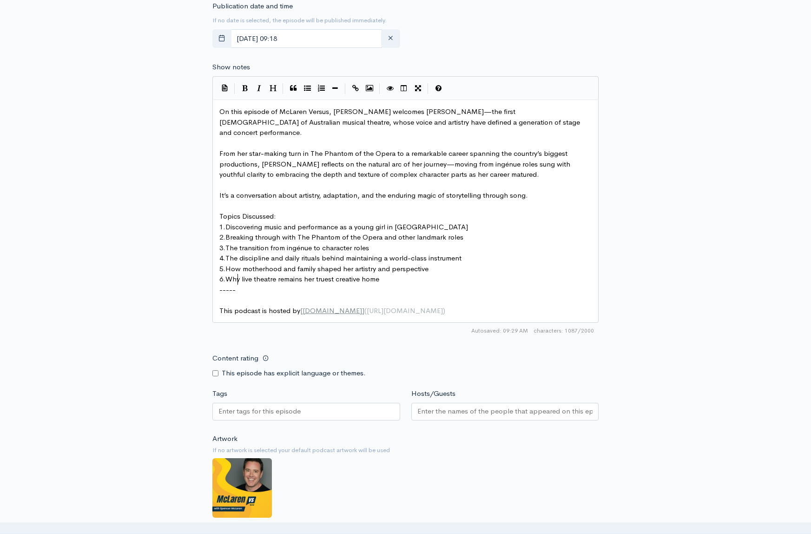
click at [242, 285] on pre "-----" at bounding box center [406, 290] width 376 height 11
click at [408, 274] on pre "6. Why live theatre remains her truest creative home" at bounding box center [406, 279] width 376 height 11
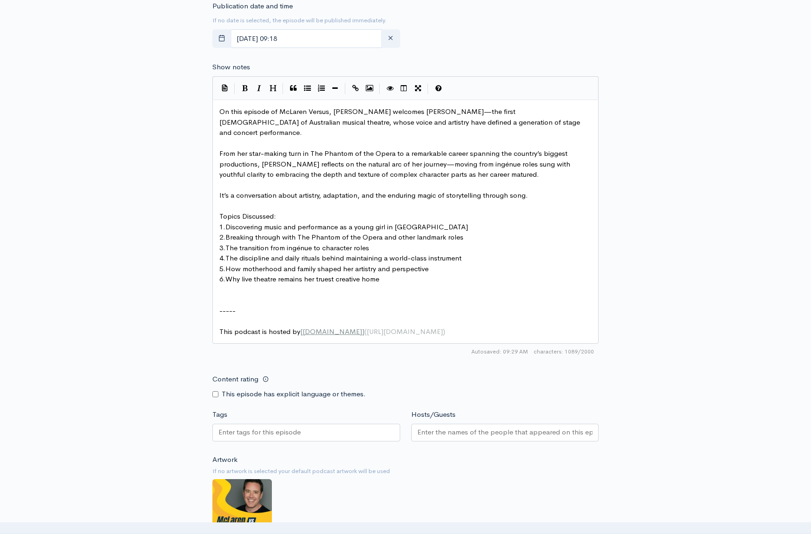
paste textarea "Damon"
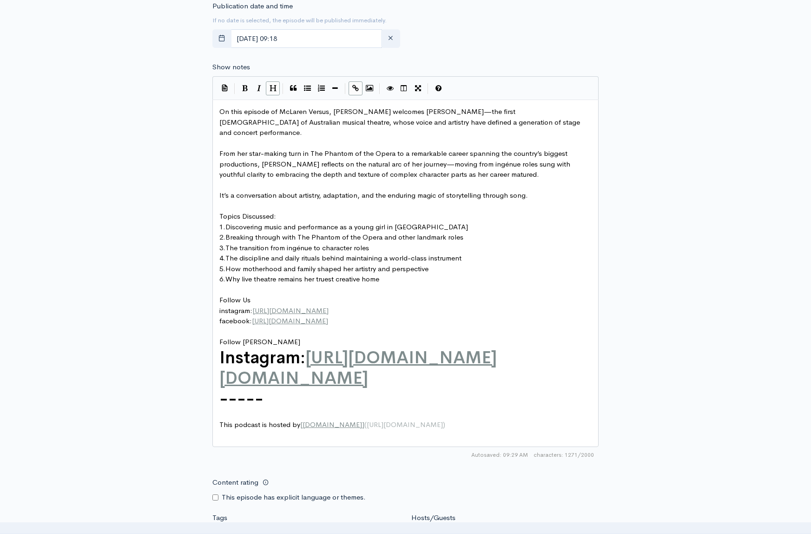
click at [256, 337] on span "Follow [PERSON_NAME]" at bounding box center [259, 341] width 81 height 9
type textarea "MArina Prior"
click at [252, 337] on span "Follow MArina Prior Gameau" at bounding box center [273, 341] width 109 height 9
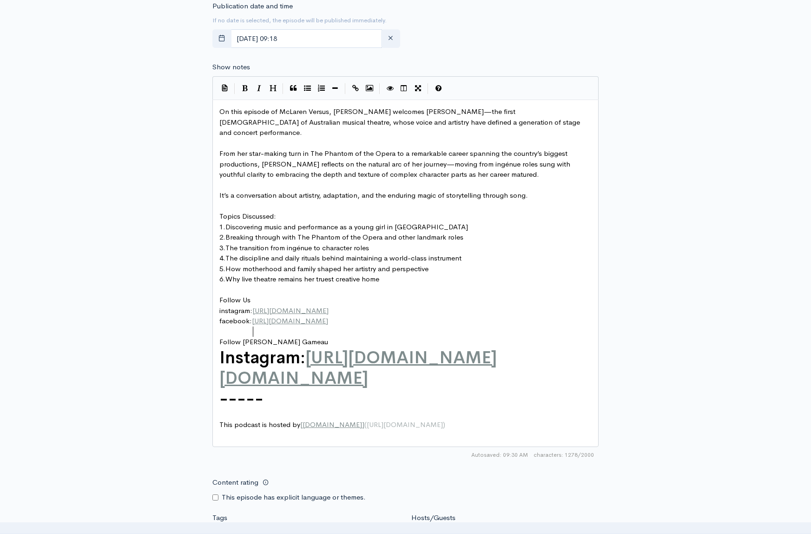
type textarea "a"
click at [289, 337] on span "Follow Marina Prior Gameau" at bounding box center [273, 341] width 109 height 9
type textarea "Gameau"
type textarea "Instagram: https://www.instagram.com/damon.gameau/"
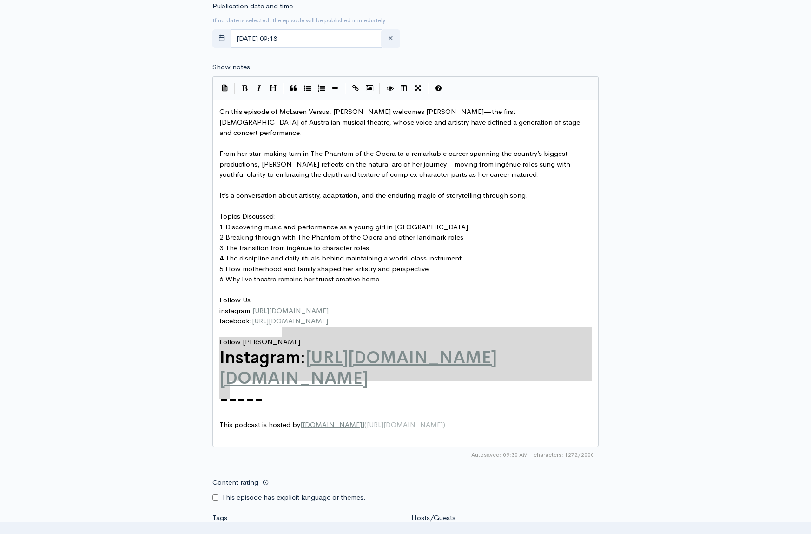
drag, startPoint x: 312, startPoint y: 336, endPoint x: 361, endPoint y: 388, distance: 71.7
type textarea "Instagram: https://www.instagram.com/damon.gameau/"
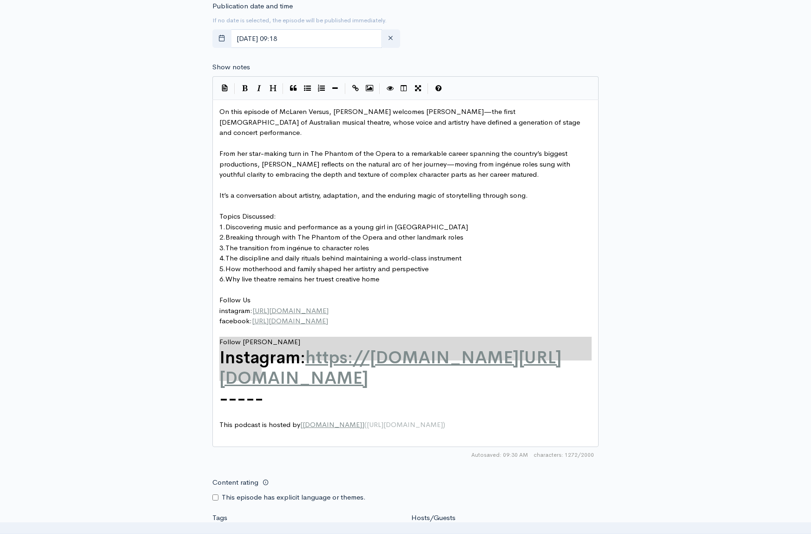
type textarea "Instagram: https://"
drag, startPoint x: 220, startPoint y: 344, endPoint x: 279, endPoint y: 372, distance: 64.7
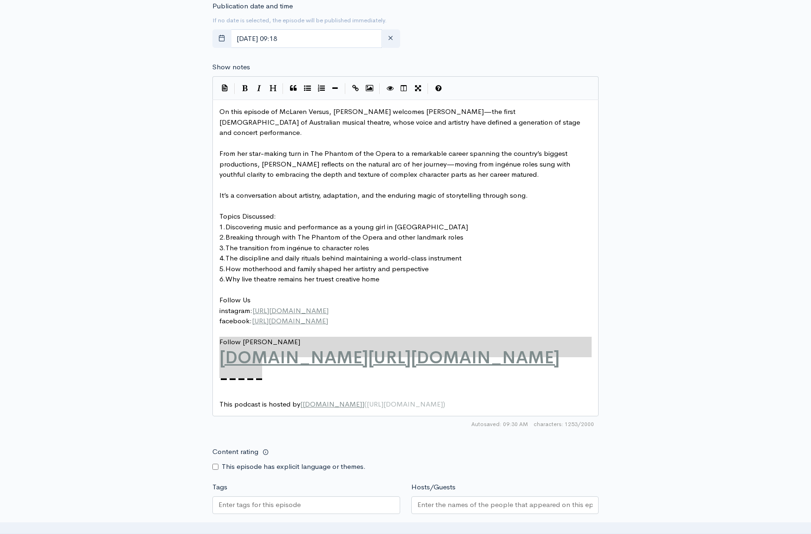
type textarea "www.instagram.com/damon.gameau/"
drag, startPoint x: 218, startPoint y: 350, endPoint x: 533, endPoint y: 349, distance: 315.3
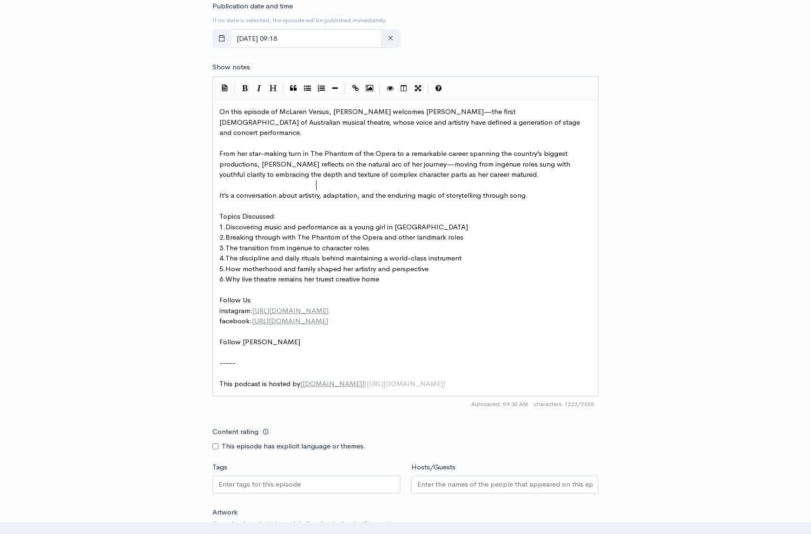
click at [317, 191] on span "It’s a conversation about artistry, adaptation, and the enduring magic of story…" at bounding box center [373, 195] width 309 height 9
click at [225, 347] on pre "​" at bounding box center [406, 352] width 376 height 11
paste textarea "nst"
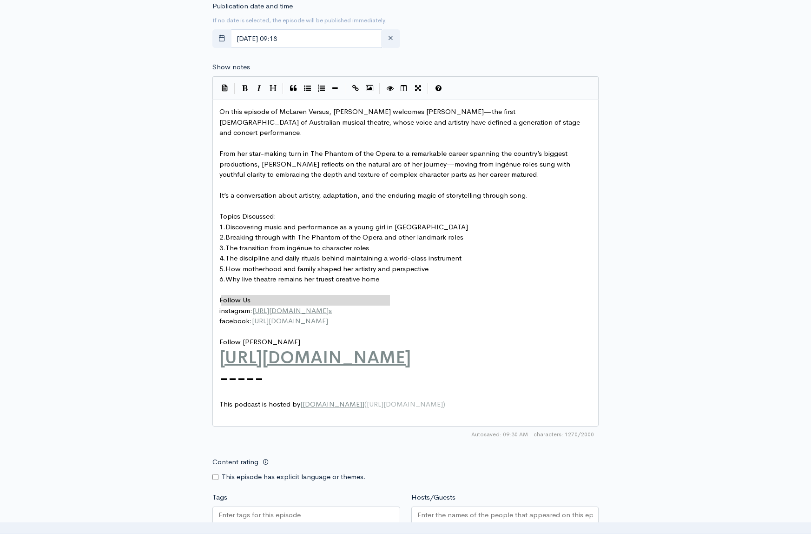
type textarea "nstagram: https://www.instagram.com/mclarenversus"
drag, startPoint x: 220, startPoint y: 301, endPoint x: 395, endPoint y: 297, distance: 174.4
click at [219, 347] on span "https://www.instagram.com/ms_marina_prior/?hl=en" at bounding box center [315, 357] width 192 height 22
click at [287, 337] on pre "Follow Marina Prior" at bounding box center [406, 342] width 376 height 11
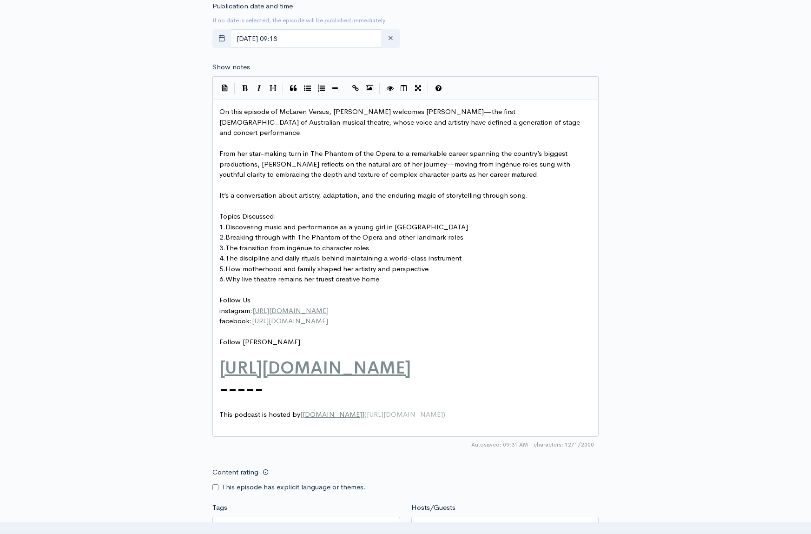
paste textarea "I"
click at [220, 348] on span "nstagram: https://www.instagram.com/mclarenversus" at bounding box center [273, 352] width 108 height 9
type textarea "I"
click at [330, 348] on span "[URL][DOMAIN_NAME]" at bounding box center [291, 352] width 76 height 9
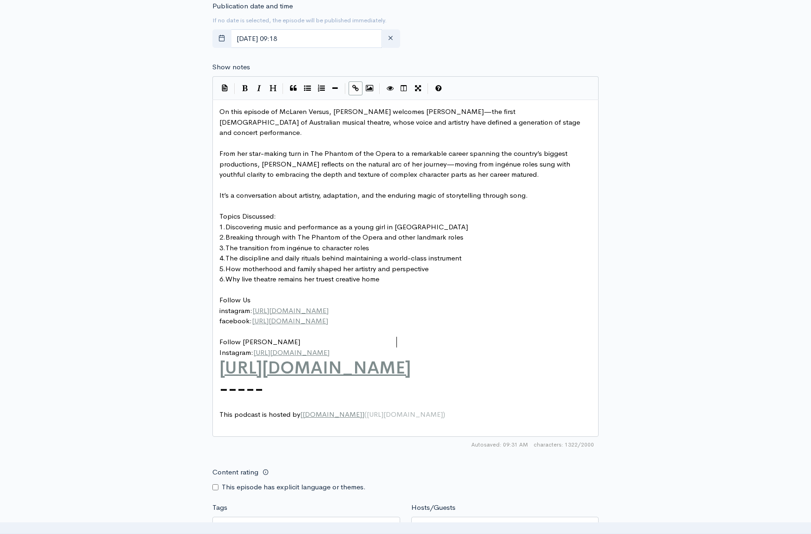
scroll to position [4, 53]
type textarea "ms_marina_prior"
type textarea "ps://www.instagram.com/ms_marina_prior/?hl=en"
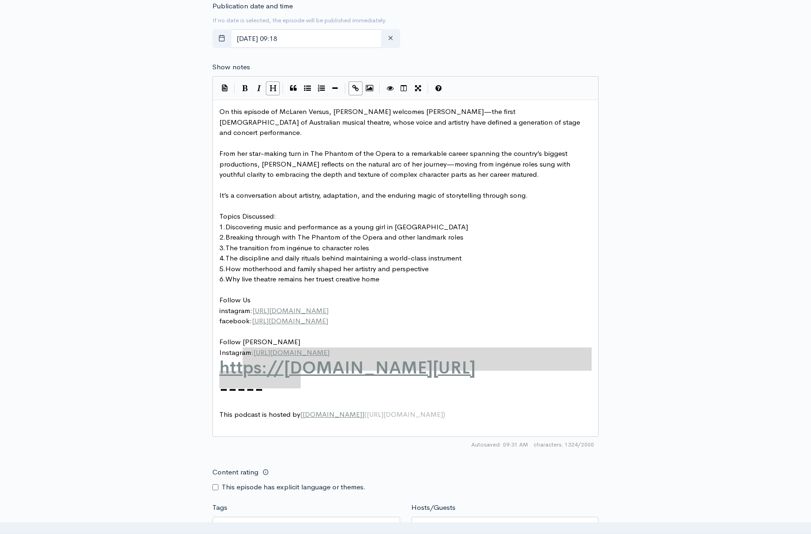
drag, startPoint x: 299, startPoint y: 382, endPoint x: 259, endPoint y: 371, distance: 40.6
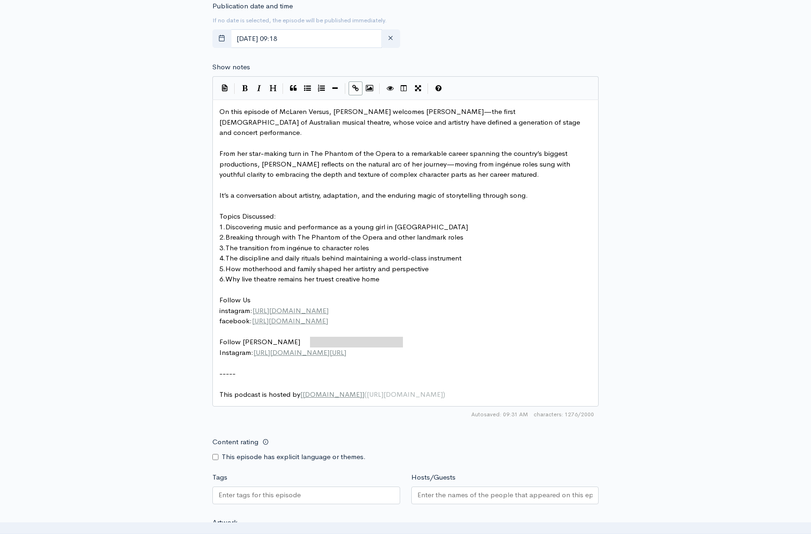
type textarea ".instagram.com/ms_marina_prior"
type textarea "tps://www.instagram.com/ms_marina_prior"
click at [329, 306] on span "[URL][DOMAIN_NAME]" at bounding box center [290, 310] width 76 height 9
drag, startPoint x: 408, startPoint y: 345, endPoint x: 266, endPoint y: 345, distance: 142.8
type textarea "https://www.instagram.com/ms_marina_prior"
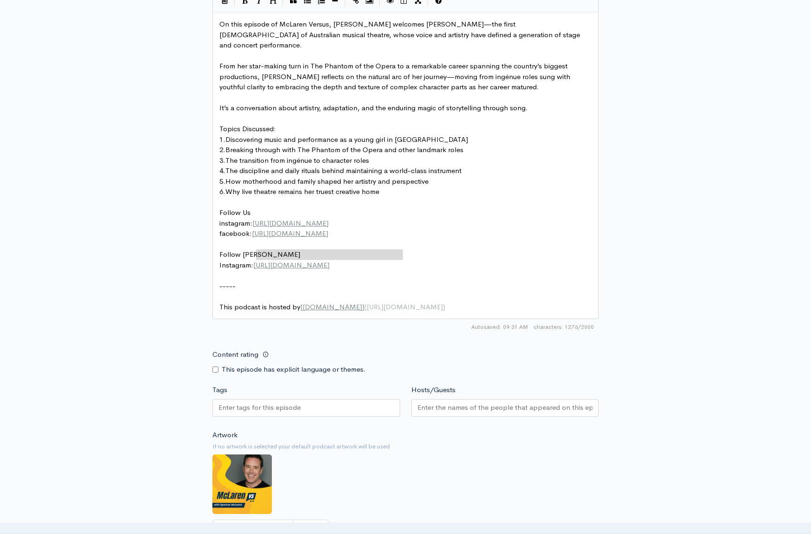
scroll to position [538, 0]
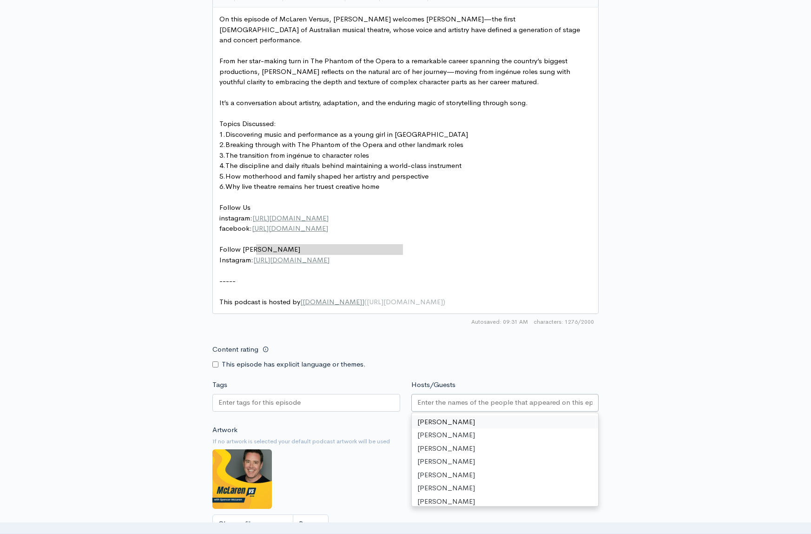
click at [425, 397] on input "Hosts/Guests" at bounding box center [506, 402] width 176 height 11
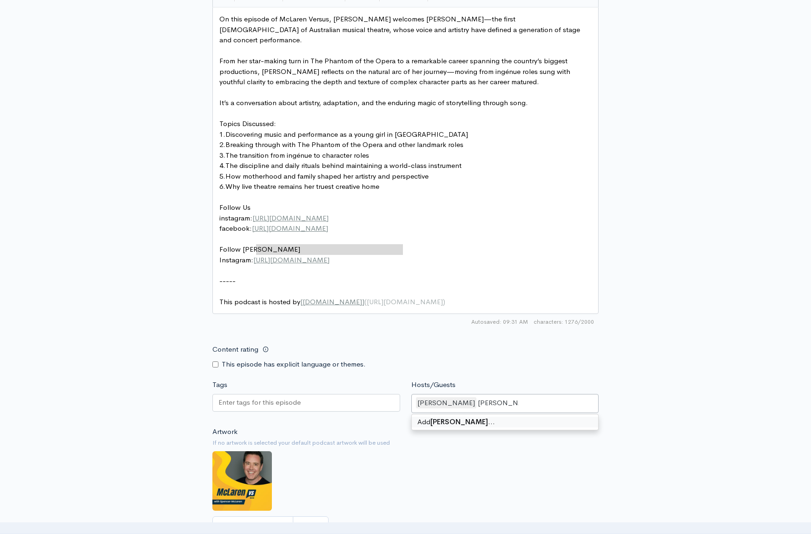
click at [481, 398] on input "MArina Prior" at bounding box center [498, 403] width 41 height 11
type input "Marina Prior"
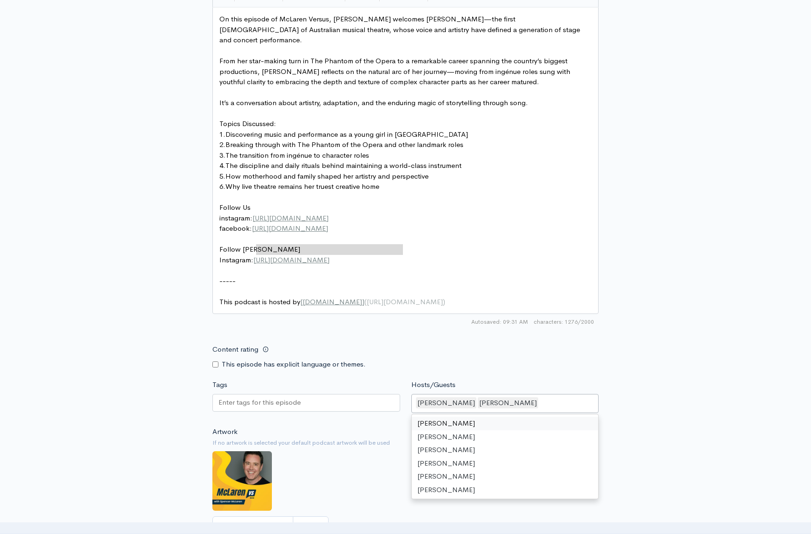
click at [564, 356] on div "Content rating This episode has explicit language or themes." at bounding box center [406, 354] width 398 height 29
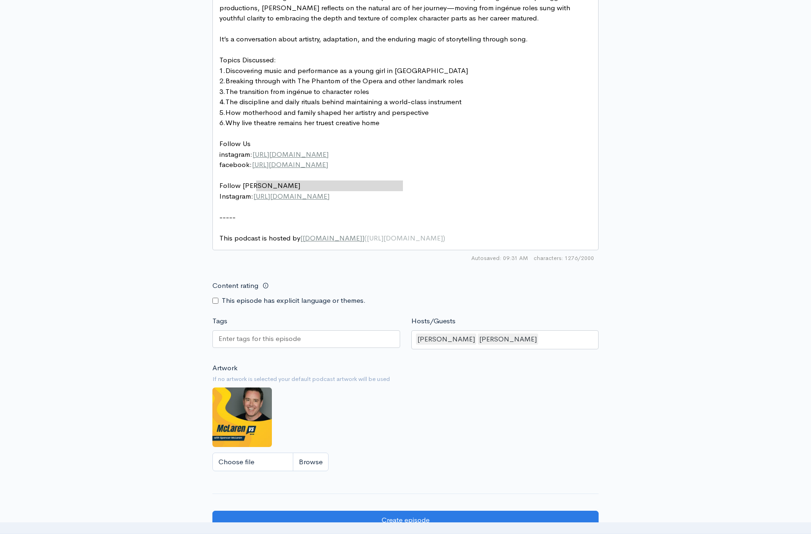
scroll to position [610, 0]
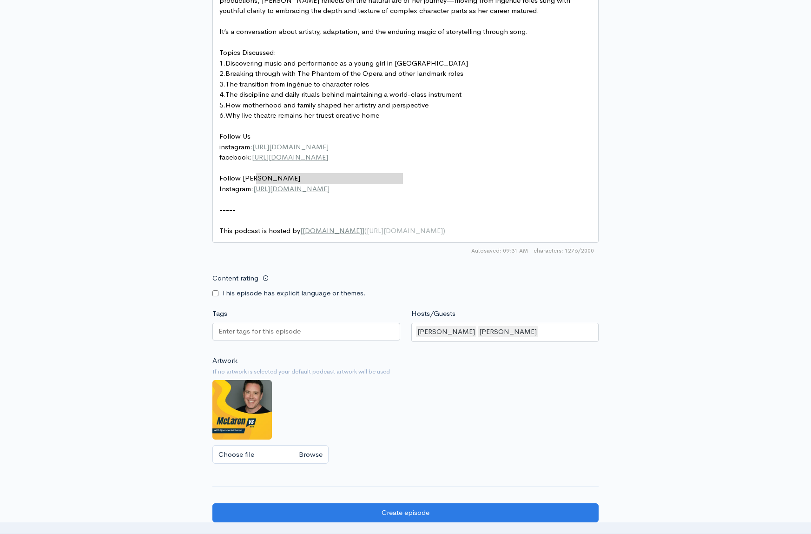
click at [242, 388] on img at bounding box center [243, 410] width 60 height 60
click at [311, 445] on input "Choose file" at bounding box center [271, 454] width 116 height 19
type input "C:\fakepath\Marina Prior Approved.jpg"
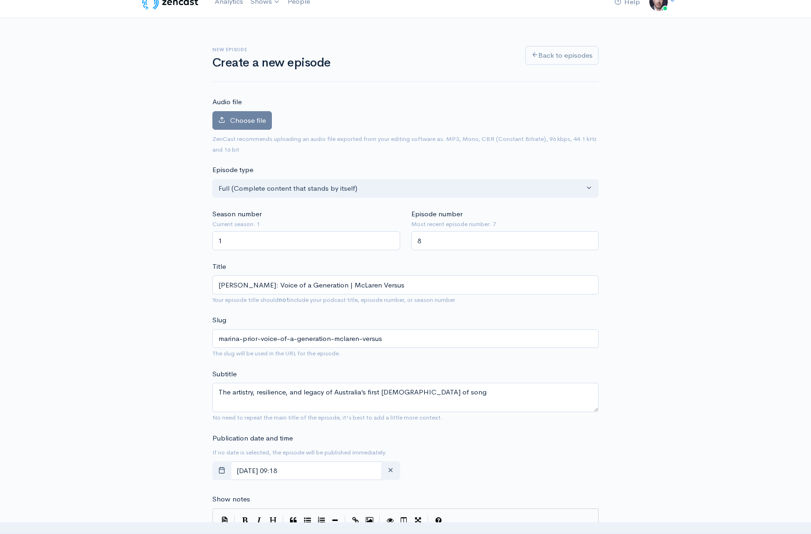
scroll to position [0, 0]
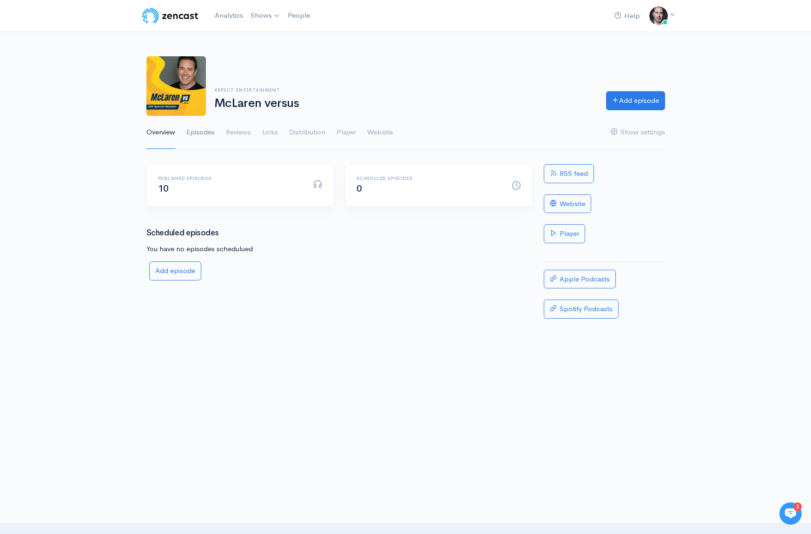
click at [202, 136] on link "Episodes" at bounding box center [200, 132] width 28 height 33
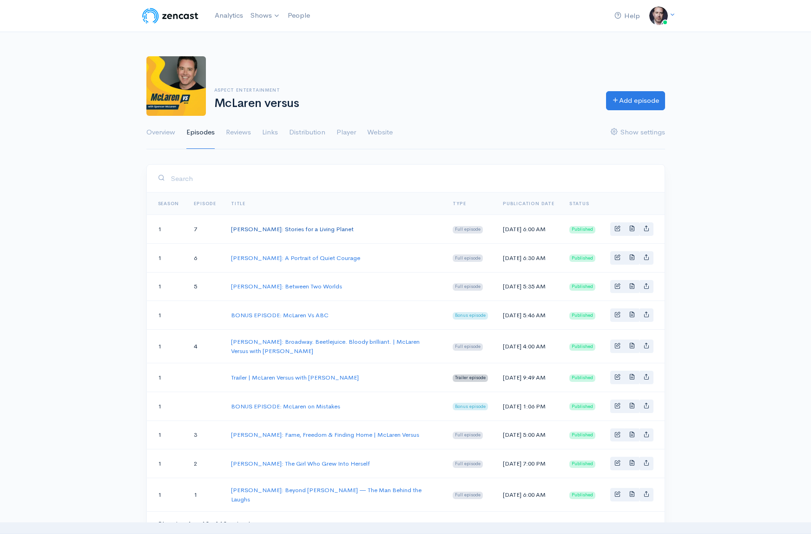
click at [247, 232] on link "[PERSON_NAME]: Stories for a Living Planet" at bounding box center [292, 229] width 123 height 8
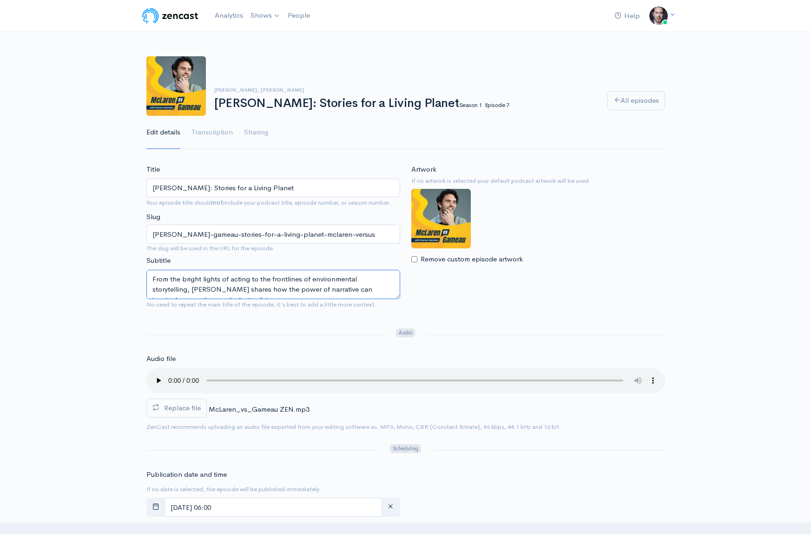
click at [223, 278] on textarea "From the bright lights of acting to the frontlines of environmental storytellin…" at bounding box center [273, 284] width 254 height 29
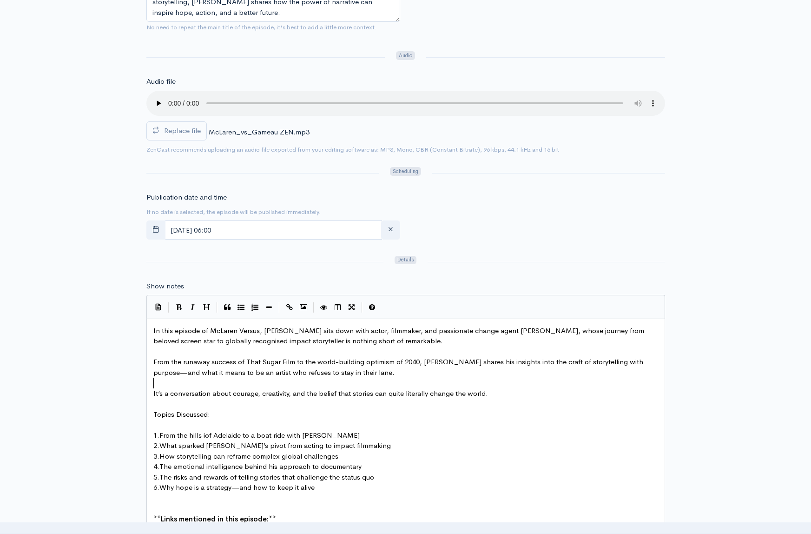
scroll to position [279, 0]
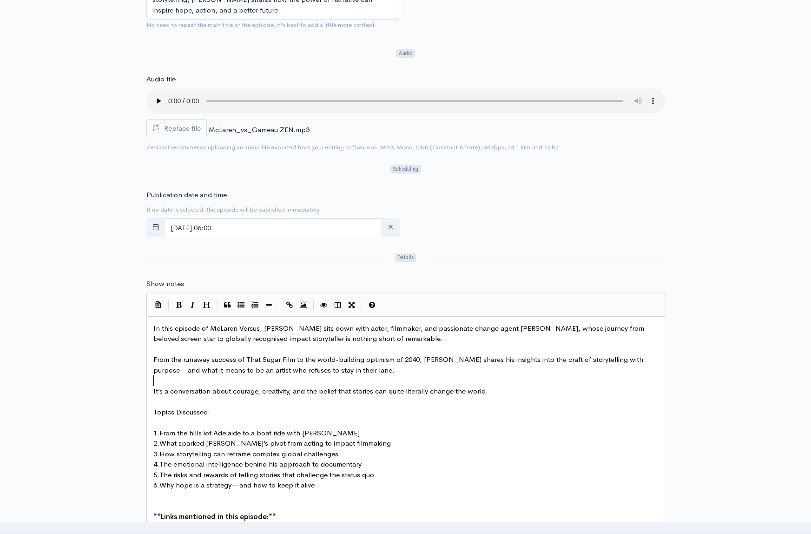
click at [281, 383] on pre "​" at bounding box center [406, 380] width 509 height 11
type textarea "Lo ipsu dolorsi am CoNsect Adipis, Elitsed doei temp inci utlab, etdolorem, ali…"
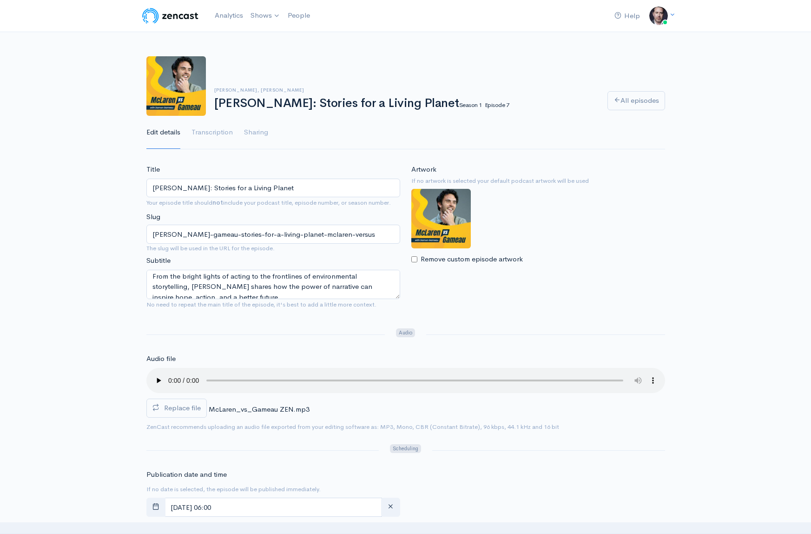
scroll to position [10, 0]
click at [326, 190] on input "[PERSON_NAME]: Stories for a Living Planet" at bounding box center [273, 188] width 254 height 19
click at [317, 209] on div "Title [PERSON_NAME]: Stories for a Living Planet Your episode title should not …" at bounding box center [273, 238] width 265 height 149
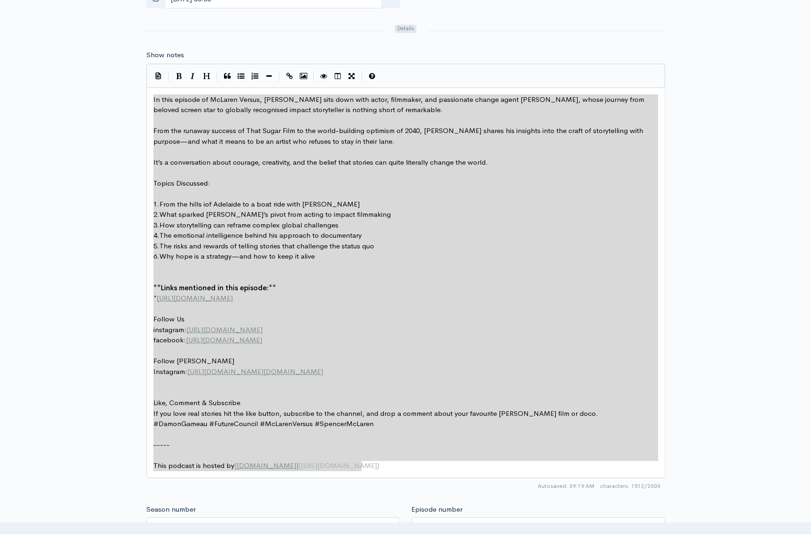
scroll to position [532, 0]
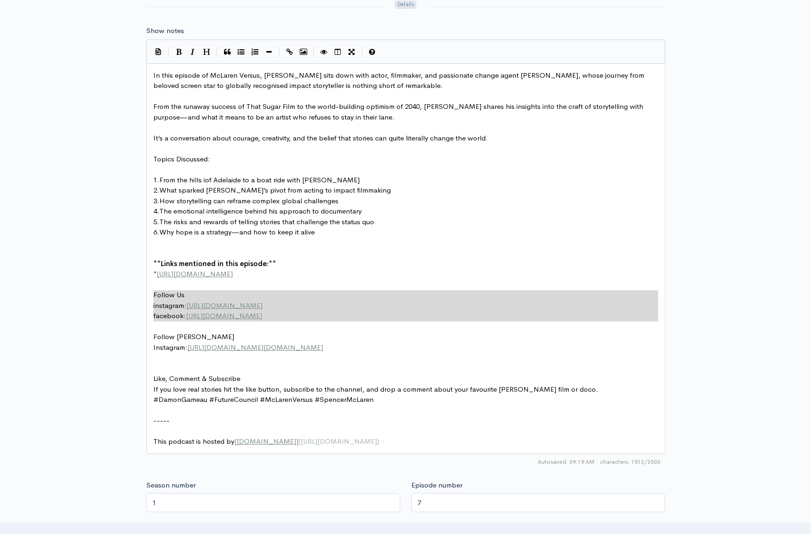
type textarea "Follow Us instagram: [URL][DOMAIN_NAME] facebook: [URL][DOMAIN_NAME] Follow [PE…"
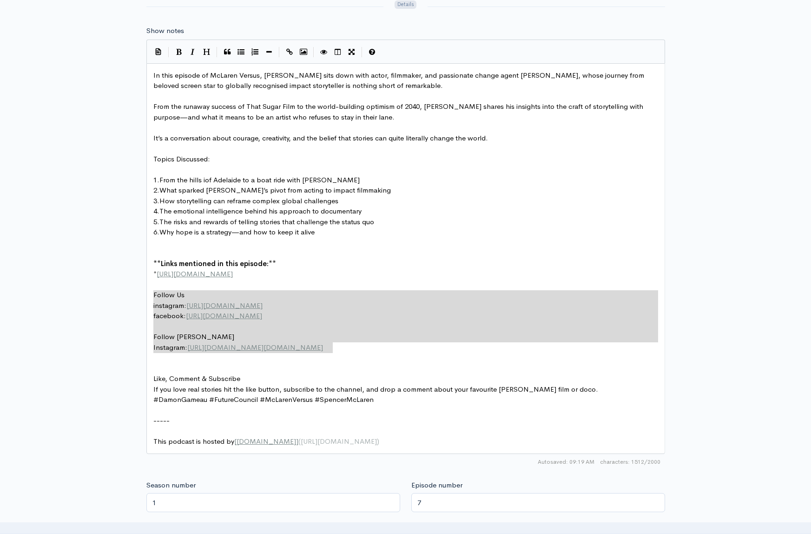
drag, startPoint x: 153, startPoint y: 296, endPoint x: 334, endPoint y: 351, distance: 189.6
